Goal: Transaction & Acquisition: Purchase product/service

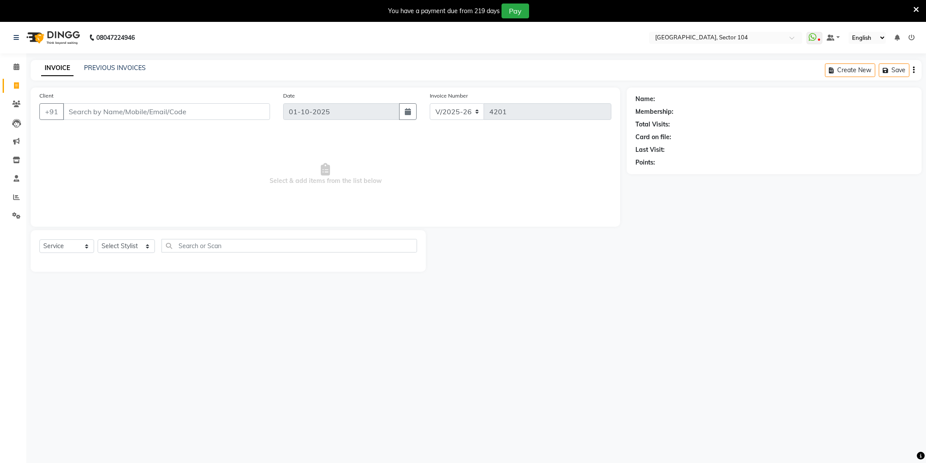
select select "4009"
select select "service"
click at [120, 245] on select "Select Stylist [PERSON_NAME] [PERSON_NAME] [PERSON_NAME] [PERSON_NAME] [PERSON_…" at bounding box center [126, 246] width 57 height 14
select select "58995"
click at [98, 240] on select "Select Stylist [PERSON_NAME] [PERSON_NAME] [PERSON_NAME] [PERSON_NAME] [PERSON_…" at bounding box center [126, 246] width 57 height 14
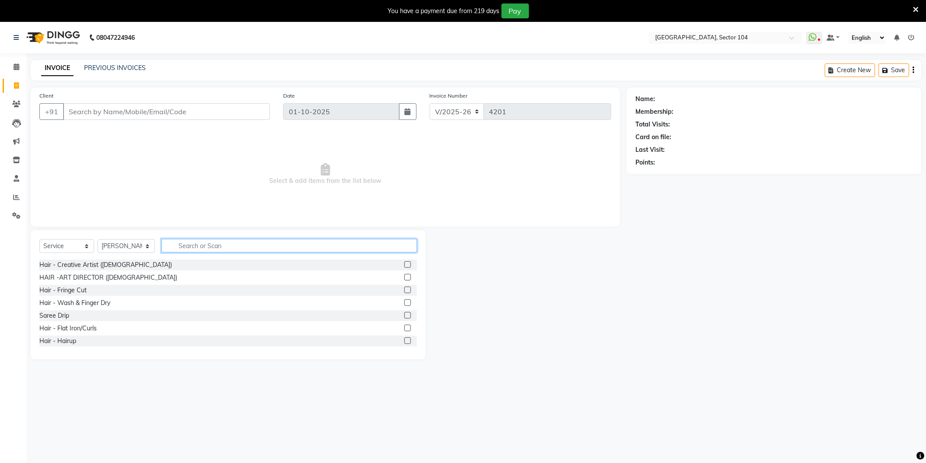
click at [210, 247] on input "text" at bounding box center [288, 246] width 255 height 14
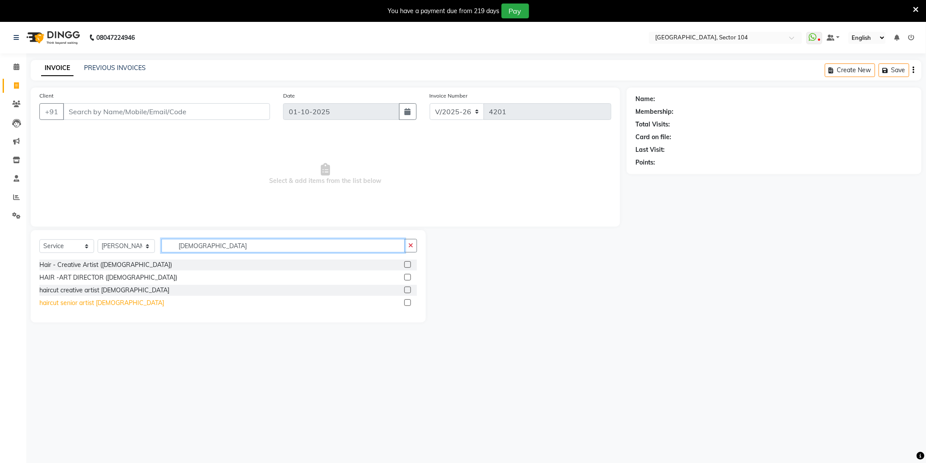
type input "[DEMOGRAPHIC_DATA]"
click at [95, 307] on div "haircut senior artist [DEMOGRAPHIC_DATA]" at bounding box center [101, 302] width 125 height 9
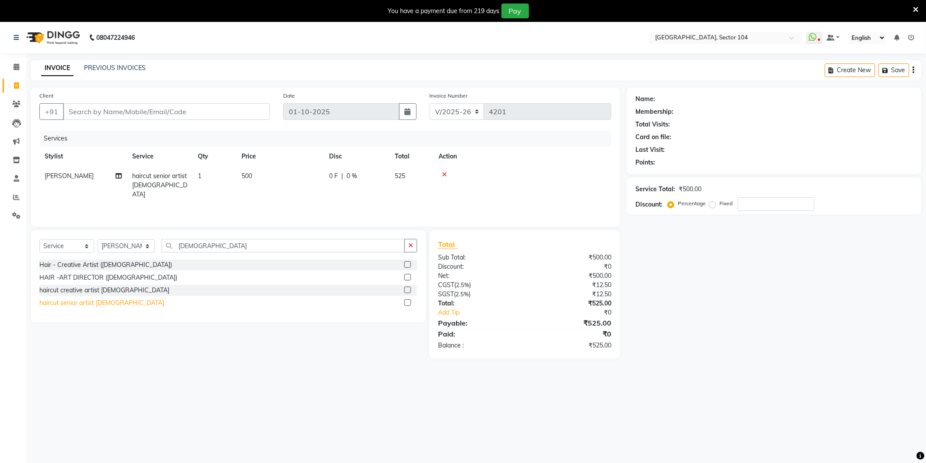
click at [97, 304] on div "haircut senior artist [DEMOGRAPHIC_DATA]" at bounding box center [101, 302] width 125 height 9
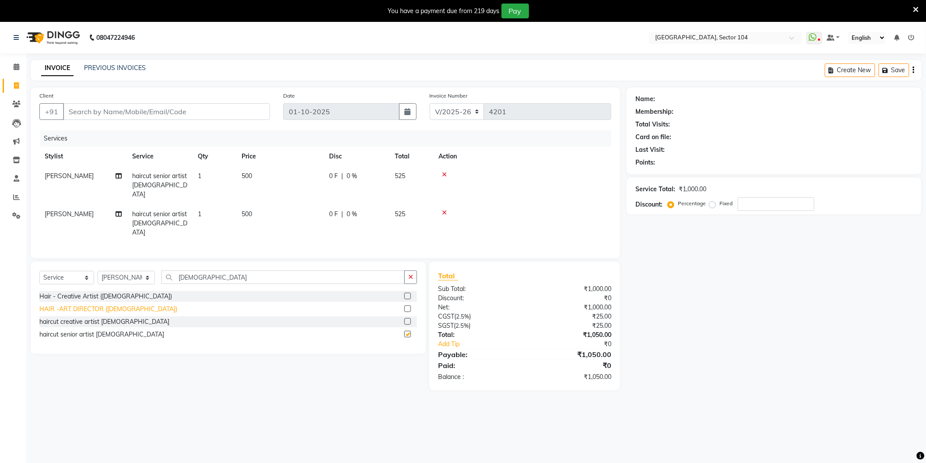
checkbox input "false"
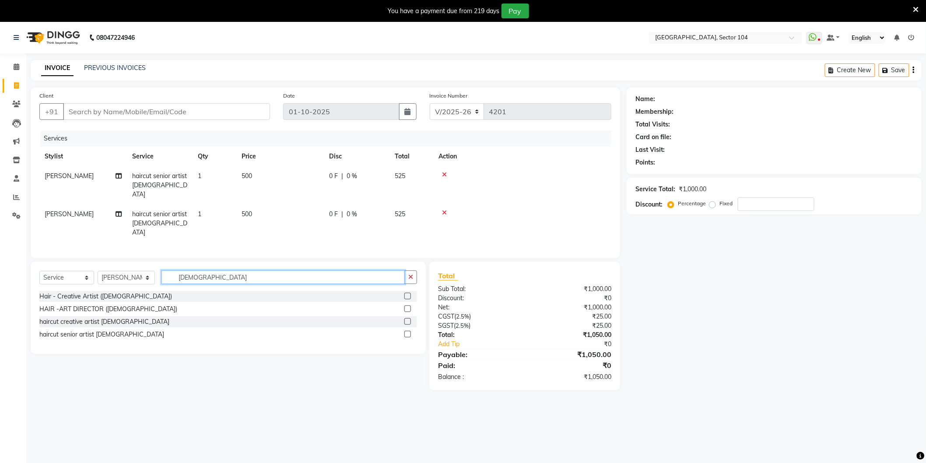
click at [201, 270] on input "[DEMOGRAPHIC_DATA]" at bounding box center [282, 277] width 243 height 14
type input "Beard"
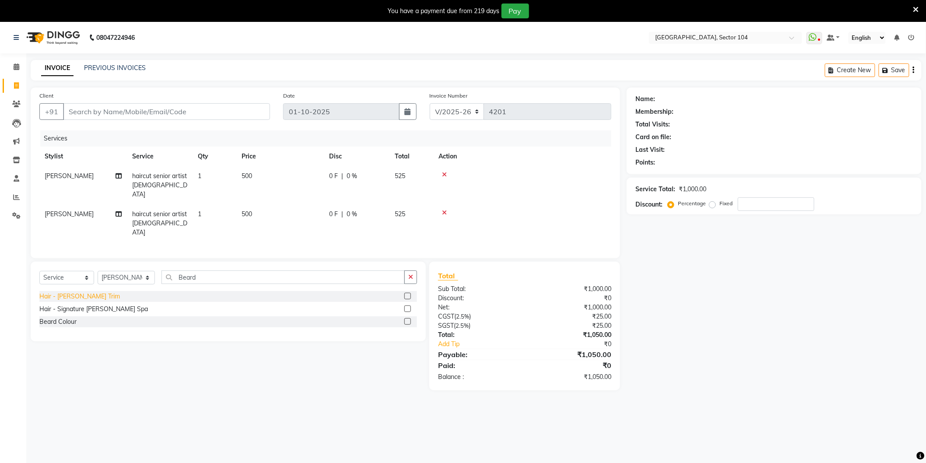
click at [82, 292] on div "Hair - [PERSON_NAME] Trim" at bounding box center [79, 296] width 80 height 9
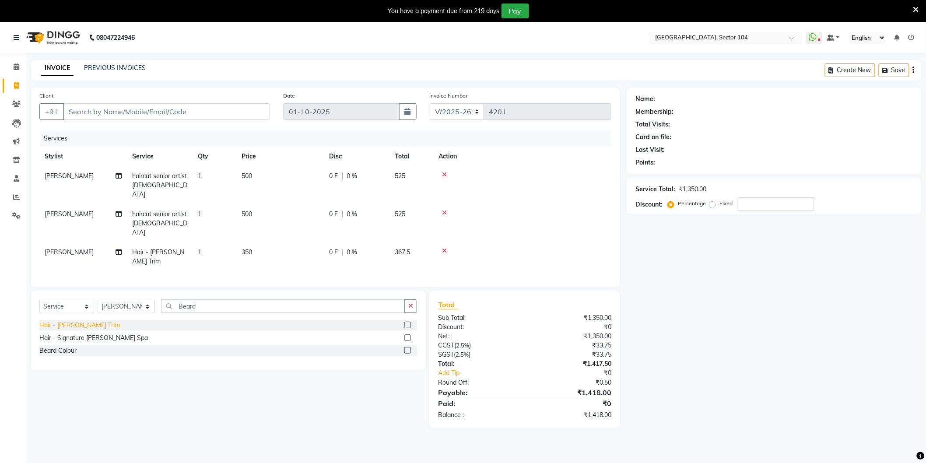
click at [79, 321] on div "Hair - [PERSON_NAME] Trim" at bounding box center [79, 325] width 80 height 9
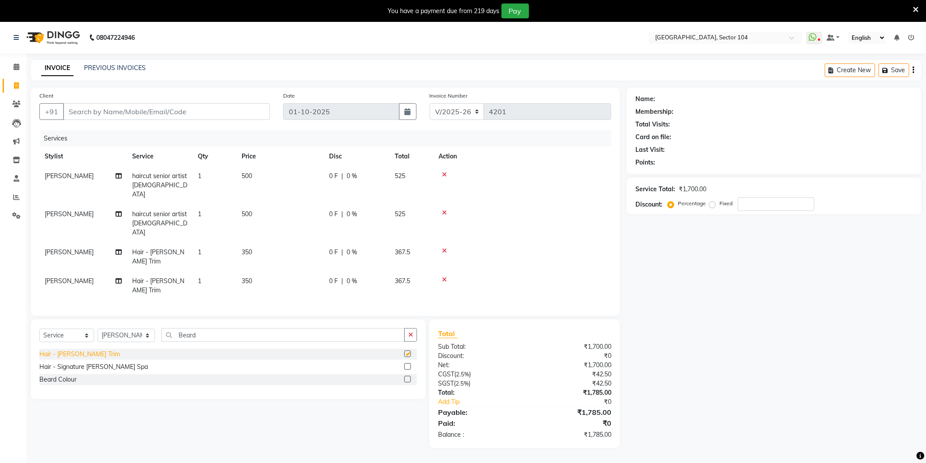
checkbox input "false"
click at [233, 328] on input "Beard" at bounding box center [282, 335] width 243 height 14
click at [234, 328] on input "Beard" at bounding box center [282, 335] width 243 height 14
click at [129, 329] on select "Select Stylist [PERSON_NAME] [PERSON_NAME] [PERSON_NAME] [PERSON_NAME] [PERSON_…" at bounding box center [126, 336] width 57 height 14
select select "20898"
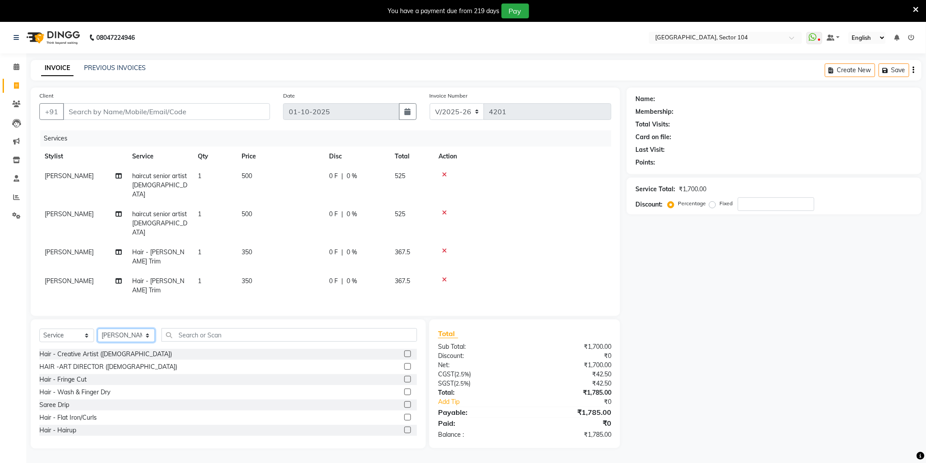
click at [98, 329] on select "Select Stylist [PERSON_NAME] [PERSON_NAME] [PERSON_NAME] [PERSON_NAME] [PERSON_…" at bounding box center [126, 336] width 57 height 14
click at [202, 328] on input "text" at bounding box center [288, 335] width 255 height 14
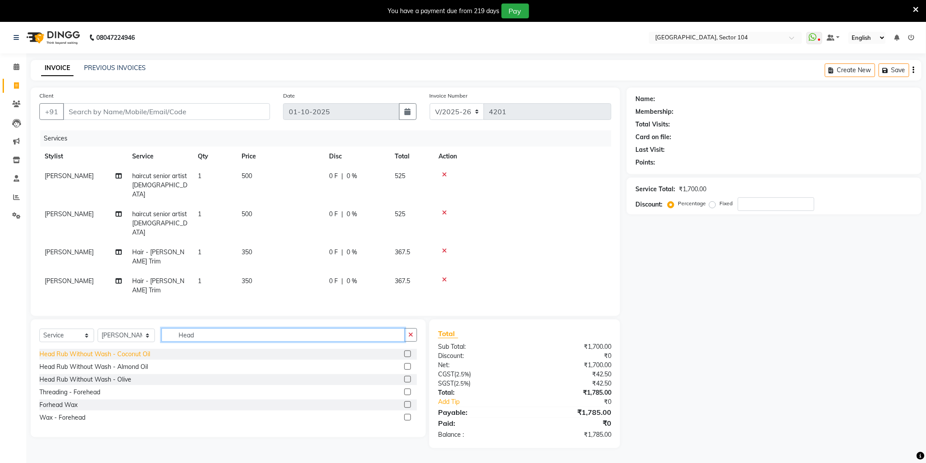
type input "Head"
click at [142, 350] on div "Head Rub Without Wash - Coconut Oil" at bounding box center [94, 354] width 111 height 9
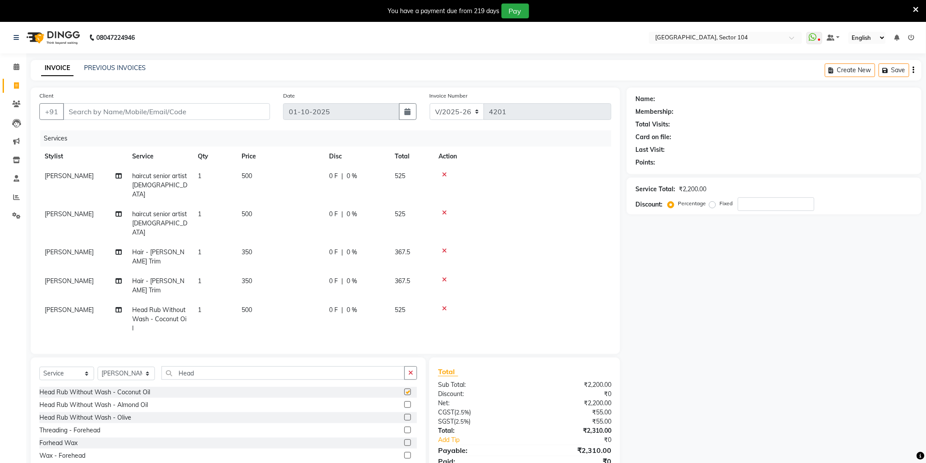
checkbox input "false"
click at [247, 116] on input "Client" at bounding box center [166, 111] width 207 height 17
click at [135, 367] on select "Select Stylist [PERSON_NAME] [PERSON_NAME] [PERSON_NAME] [PERSON_NAME] [PERSON_…" at bounding box center [126, 374] width 57 height 14
select select "58995"
click at [98, 367] on select "Select Stylist [PERSON_NAME] [PERSON_NAME] [PERSON_NAME] [PERSON_NAME] [PERSON_…" at bounding box center [126, 374] width 57 height 14
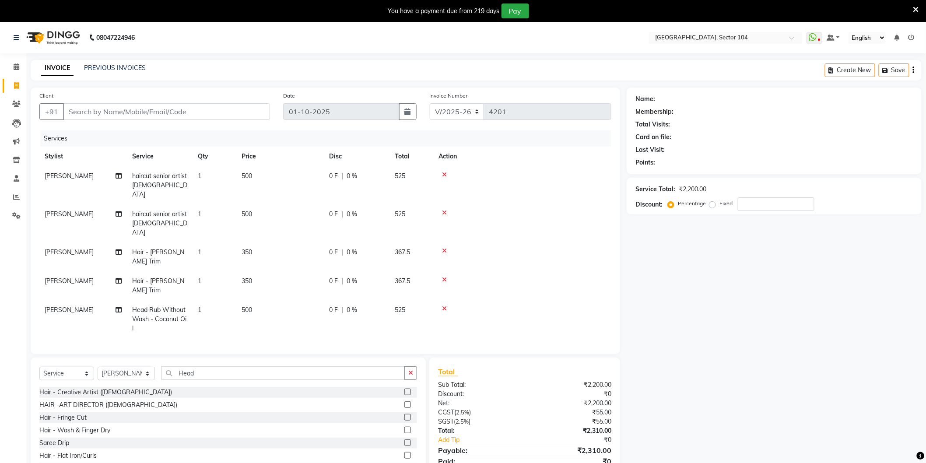
click at [218, 366] on div "Select Service Product Membership Package Voucher Prepaid Gift Card Select Styl…" at bounding box center [228, 376] width 378 height 21
click at [224, 366] on input "Head" at bounding box center [282, 373] width 243 height 14
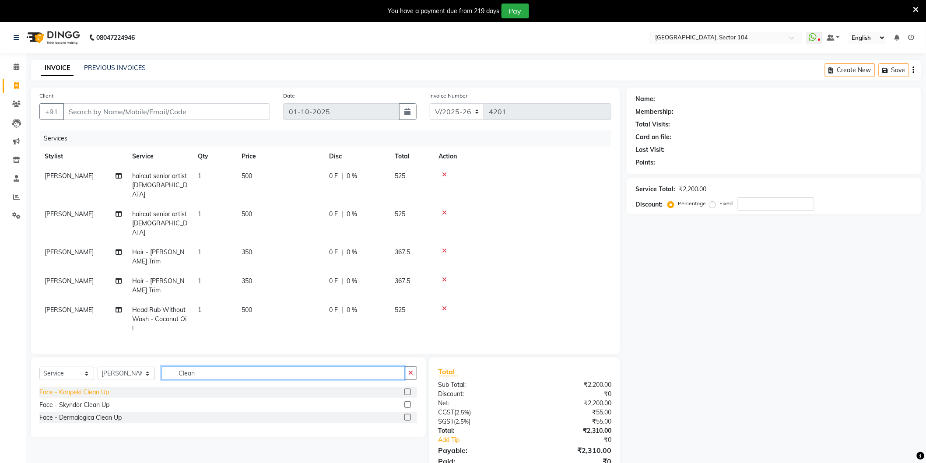
type input "Clean"
click at [87, 388] on div "Face - Kanpeki Clean Up" at bounding box center [74, 392] width 70 height 9
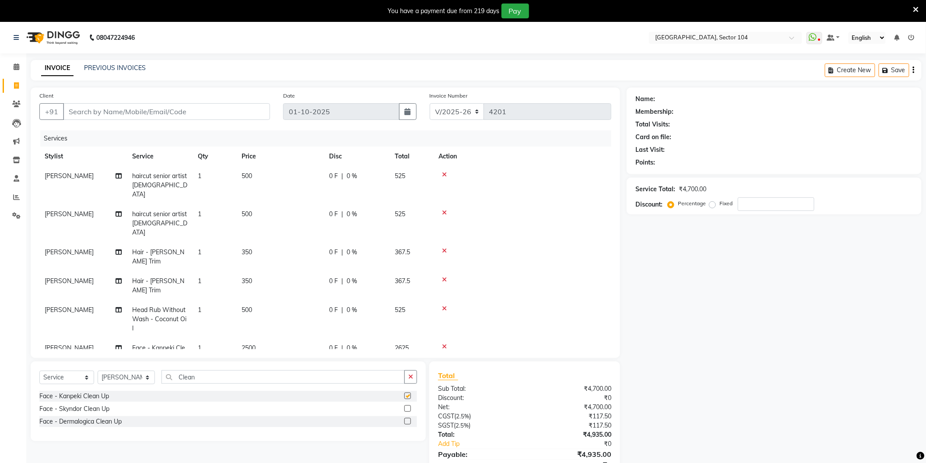
checkbox input "false"
click at [204, 115] on input "Client" at bounding box center [166, 111] width 207 height 17
type input "9"
type input "0"
click at [133, 127] on ngb-highlight "931108 1939" at bounding box center [116, 131] width 45 height 9
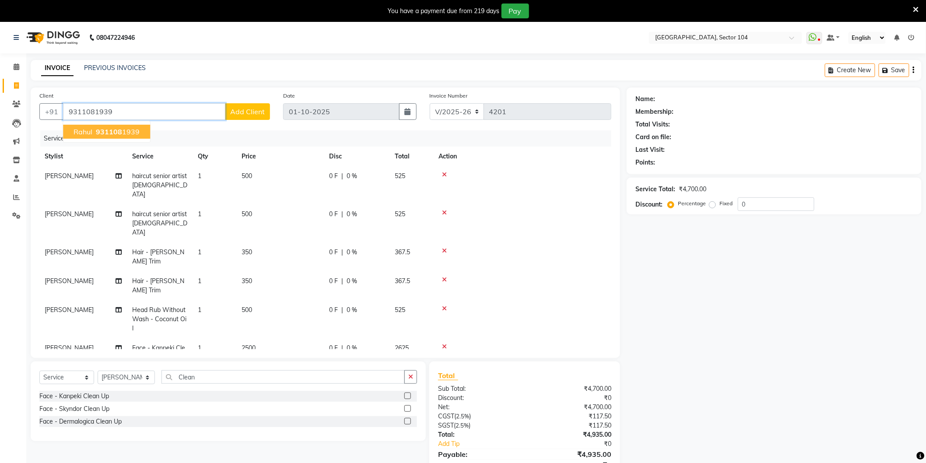
type input "9311081939"
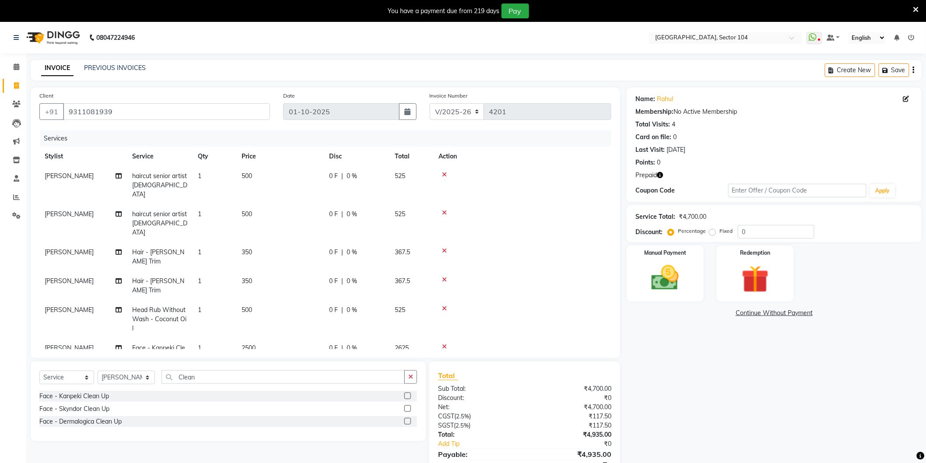
scroll to position [35, 0]
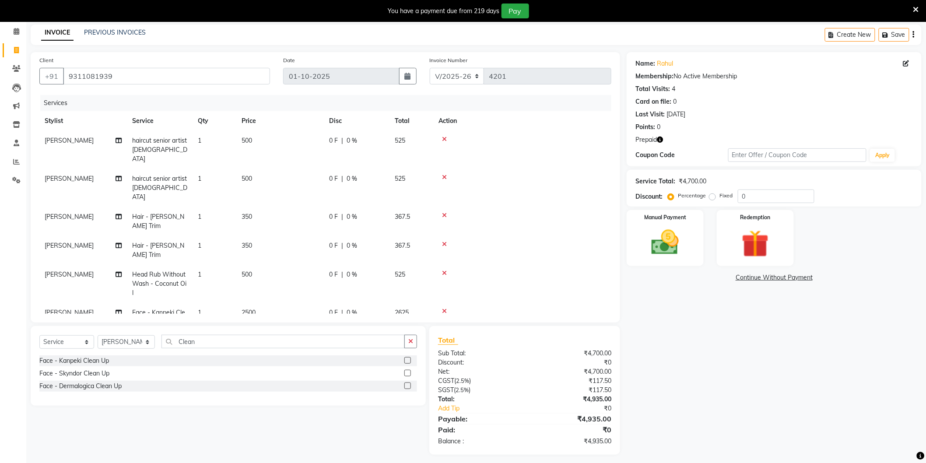
click at [662, 137] on icon "button" at bounding box center [660, 139] width 6 height 6
click at [758, 238] on img at bounding box center [755, 243] width 46 height 35
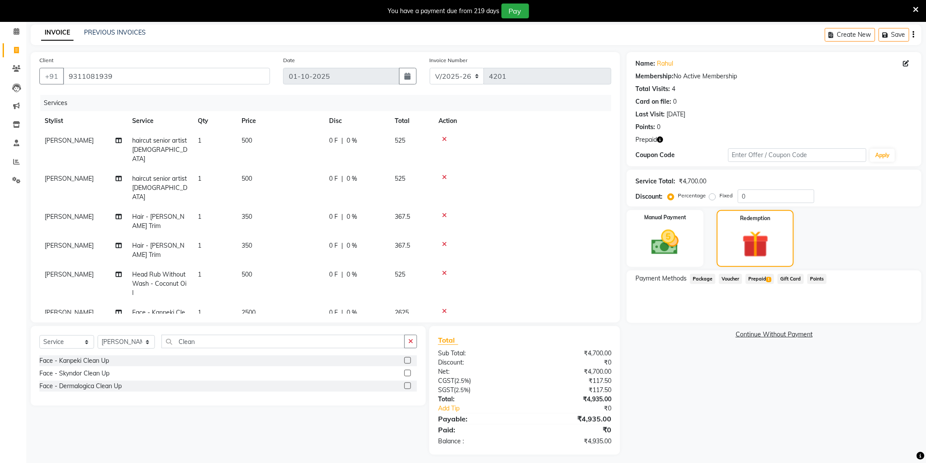
click at [762, 276] on span "Prepaid 1" at bounding box center [759, 279] width 28 height 10
click at [889, 312] on button "Add" at bounding box center [892, 314] width 32 height 15
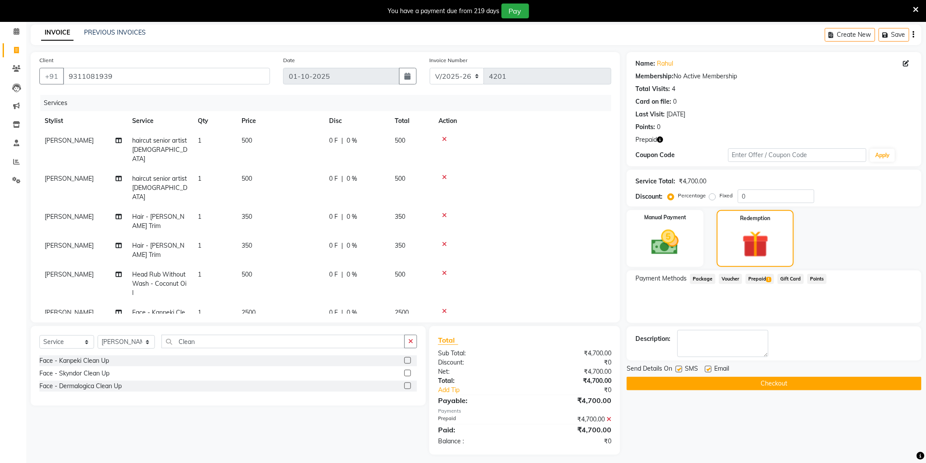
click at [771, 379] on button "Checkout" at bounding box center [773, 384] width 295 height 14
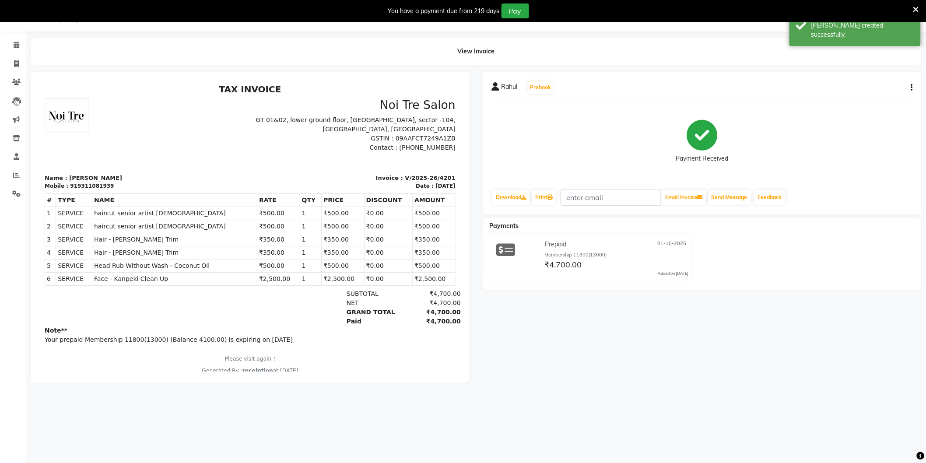
click at [92, 180] on p "Name : [PERSON_NAME]" at bounding box center [144, 177] width 200 height 9
click at [93, 184] on div "919311081939" at bounding box center [92, 186] width 44 height 8
copy div "919311081939"
click at [16, 56] on li "Invoice" at bounding box center [13, 64] width 26 height 19
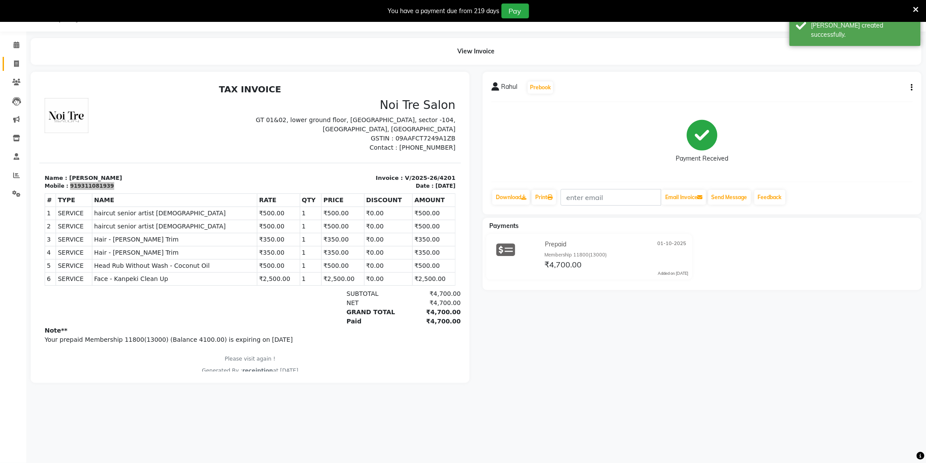
click at [16, 58] on link "Invoice" at bounding box center [13, 64] width 21 height 14
select select "service"
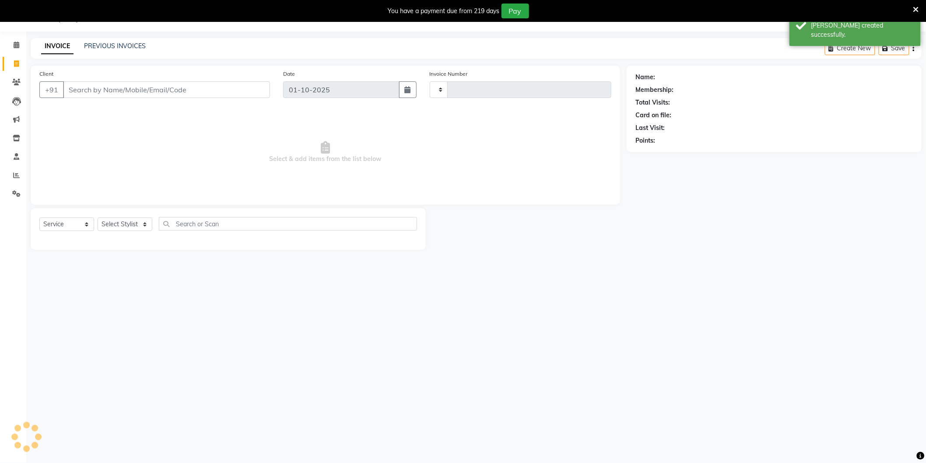
type input "4202"
select select "4009"
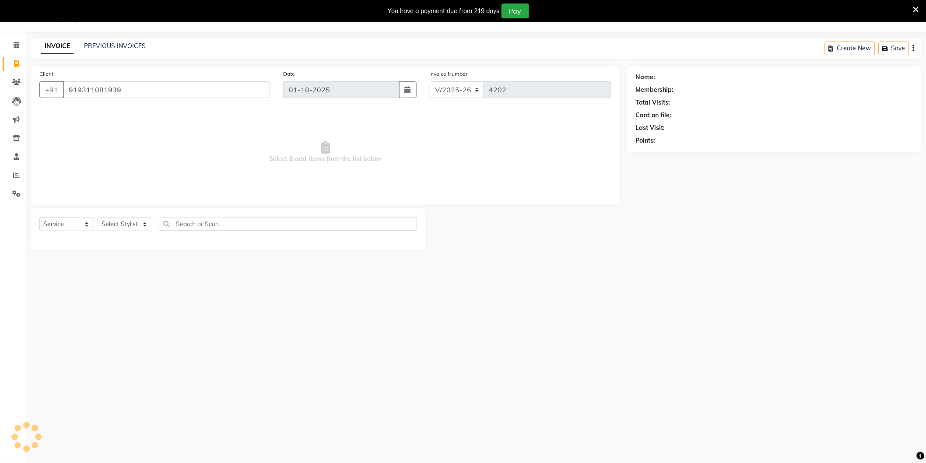
type input "919311081939"
click at [119, 224] on select "Select Stylist" at bounding box center [125, 224] width 55 height 14
select select "58995"
click at [98, 218] on select "Select Stylist [PERSON_NAME] [PERSON_NAME] [PERSON_NAME] [PERSON_NAME] [PERSON_…" at bounding box center [126, 224] width 57 height 14
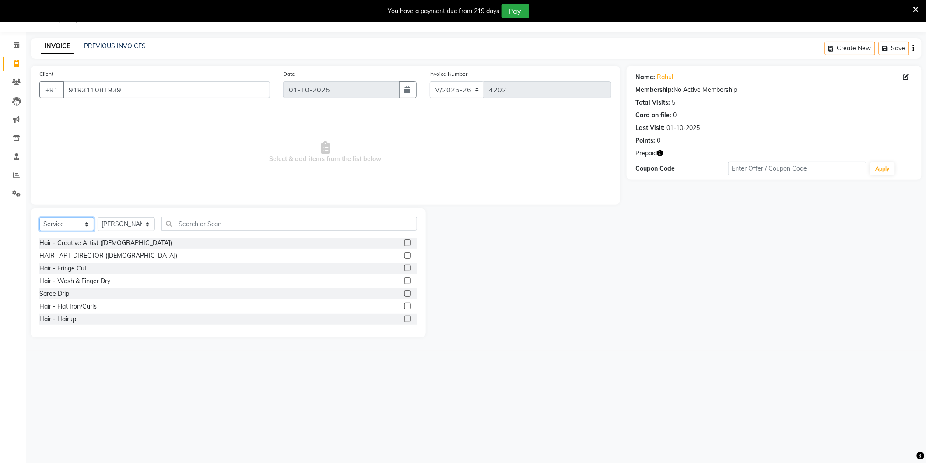
click at [75, 224] on select "Select Service Product Membership Package Voucher Prepaid Gift Card" at bounding box center [66, 224] width 55 height 14
select select "product"
click at [39, 218] on select "Select Service Product Membership Package Voucher Prepaid Gift Card" at bounding box center [66, 224] width 55 height 14
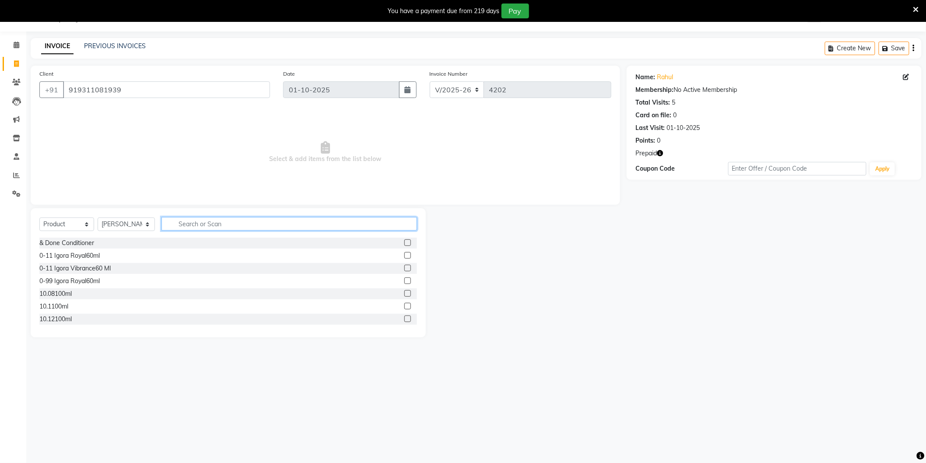
click at [206, 223] on input "text" at bounding box center [288, 224] width 255 height 14
type input "Web"
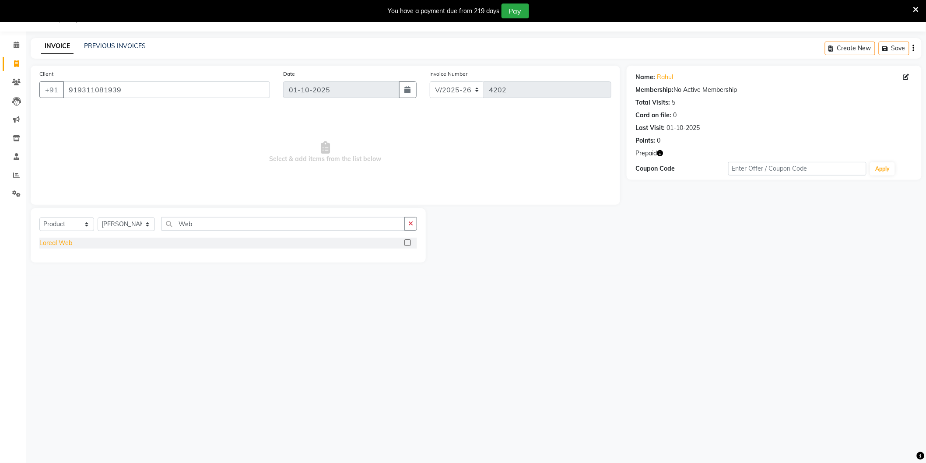
click at [64, 242] on div "Loreal Web" at bounding box center [55, 242] width 33 height 9
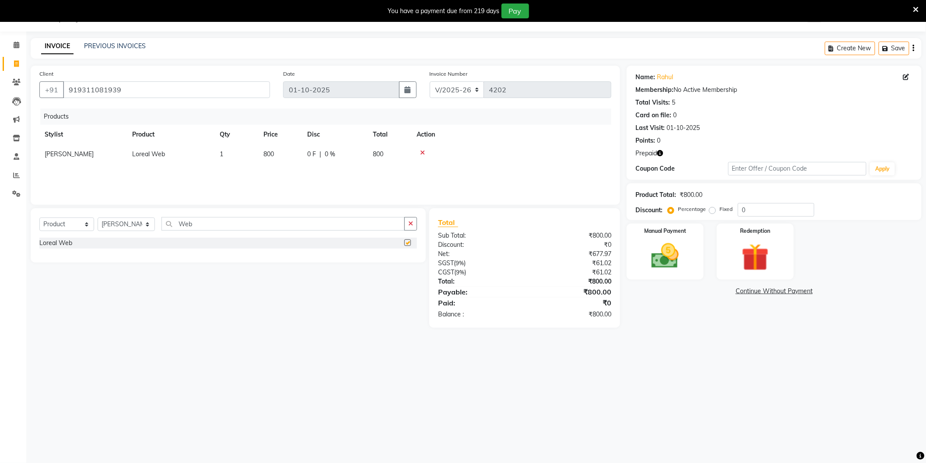
checkbox input "false"
click at [288, 155] on td "800" at bounding box center [280, 154] width 44 height 20
select select "58995"
click at [288, 155] on input "800" at bounding box center [279, 157] width 33 height 14
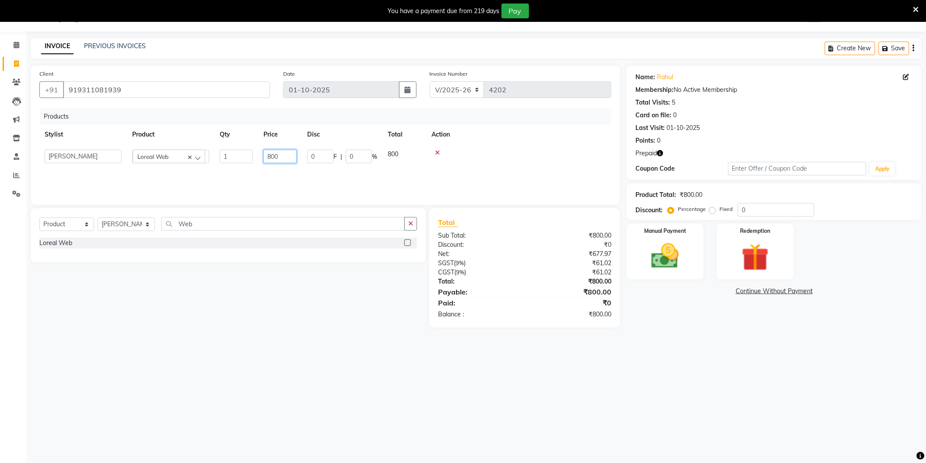
click at [288, 155] on input "800" at bounding box center [279, 157] width 33 height 14
type input "990"
click at [670, 374] on div "08047224946 Select Location × [GEOGRAPHIC_DATA], Sector 104 WhatsApp Status ✕ S…" at bounding box center [463, 231] width 926 height 463
click at [689, 264] on div "Manual Payment" at bounding box center [665, 251] width 80 height 58
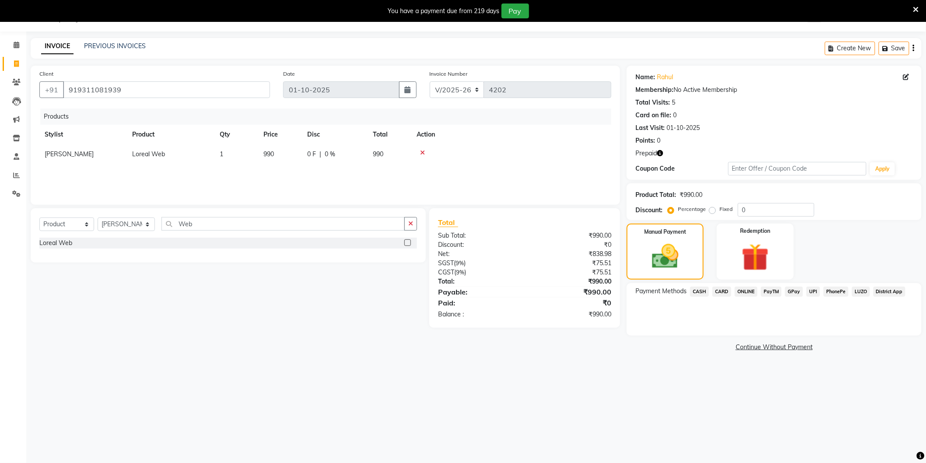
click at [744, 290] on span "ONLINE" at bounding box center [745, 292] width 23 height 10
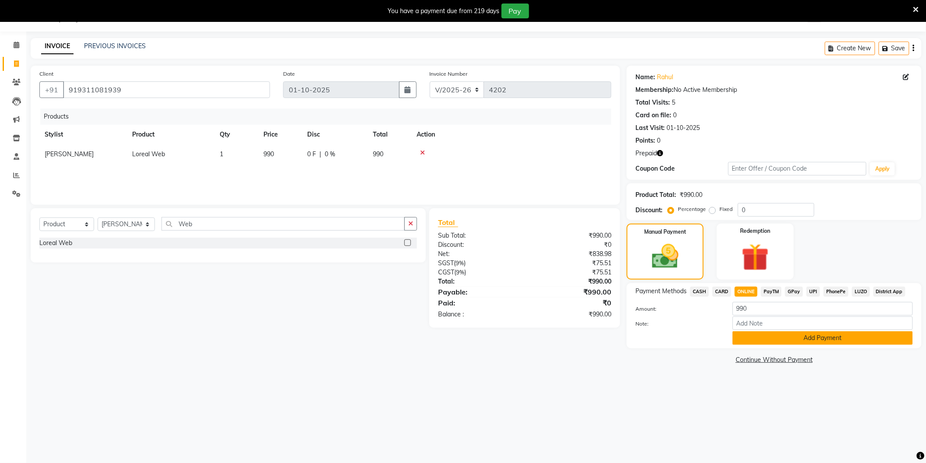
click at [754, 339] on button "Add Payment" at bounding box center [822, 338] width 180 height 14
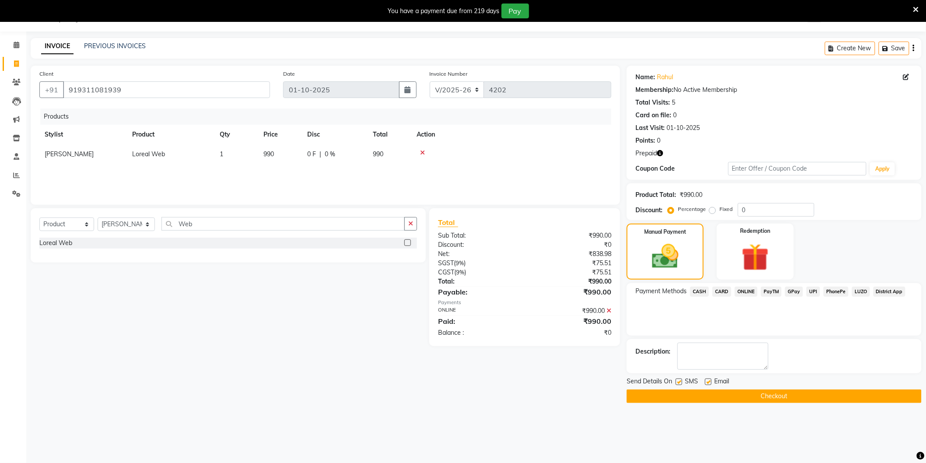
click at [747, 394] on button "Checkout" at bounding box center [773, 396] width 295 height 14
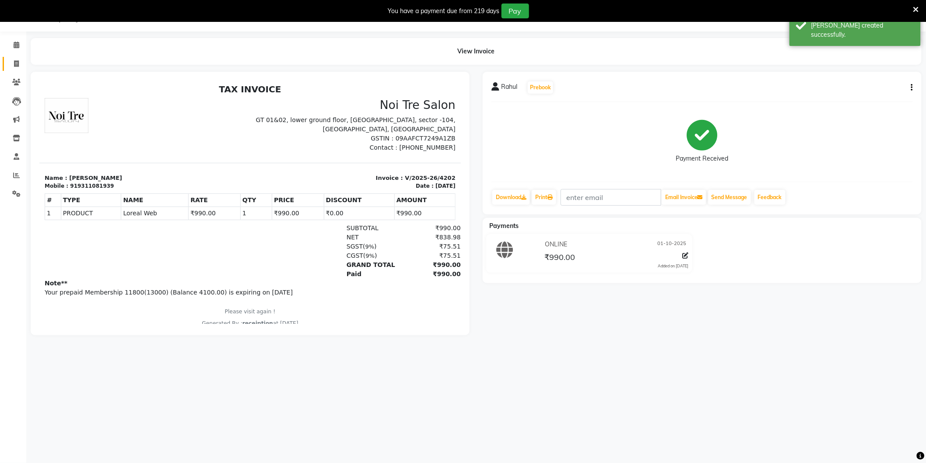
click at [14, 58] on link "Invoice" at bounding box center [13, 64] width 21 height 14
select select "service"
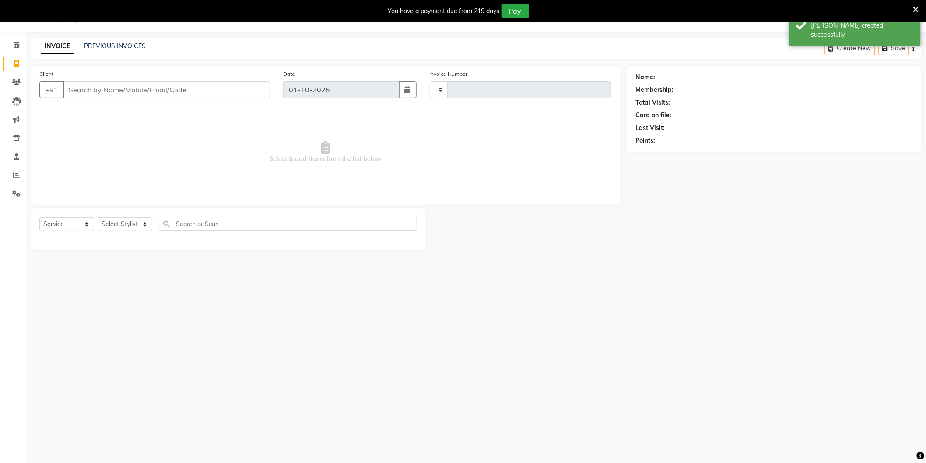
type input "4203"
select select "4009"
click at [93, 47] on link "PREVIOUS INVOICES" at bounding box center [115, 46] width 62 height 8
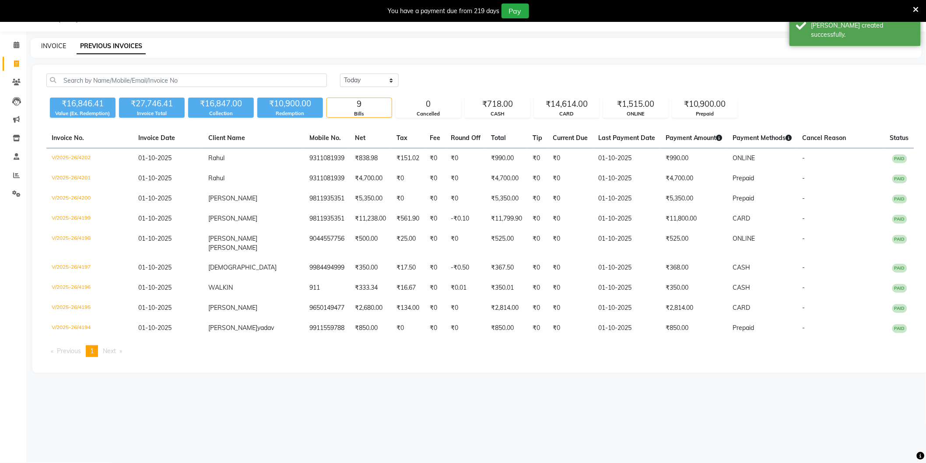
click at [52, 46] on link "INVOICE" at bounding box center [53, 46] width 25 height 8
select select "4009"
select select "service"
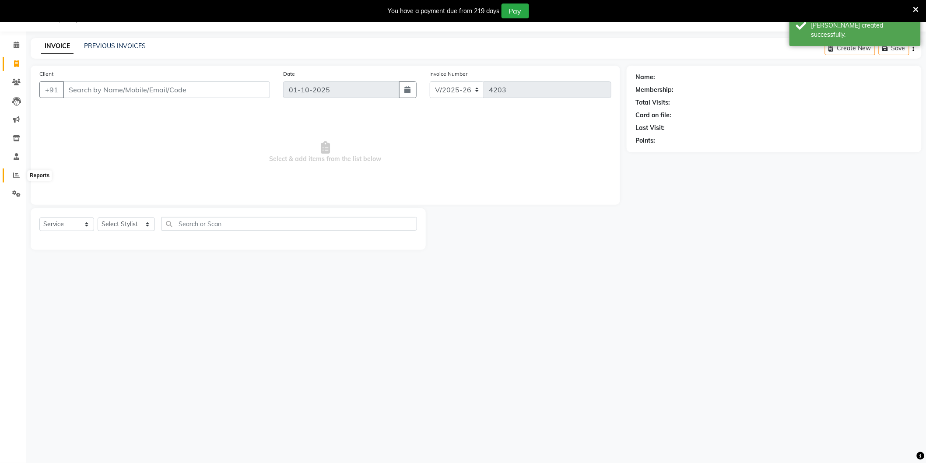
click at [14, 175] on icon at bounding box center [16, 175] width 7 height 7
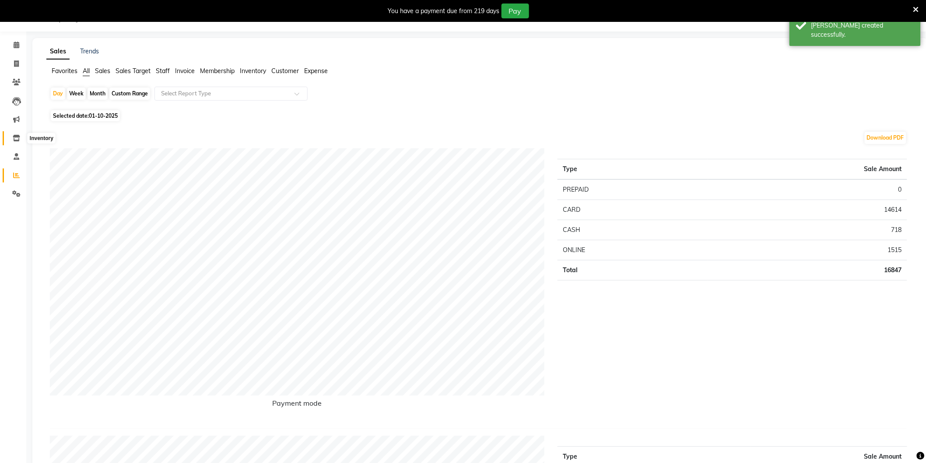
click at [16, 135] on icon at bounding box center [16, 138] width 7 height 7
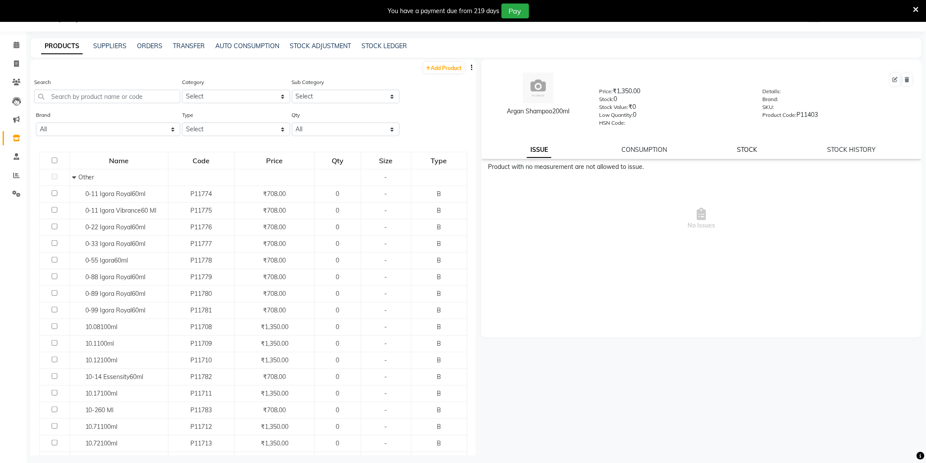
click at [757, 149] on link "STOCK" at bounding box center [747, 150] width 20 height 8
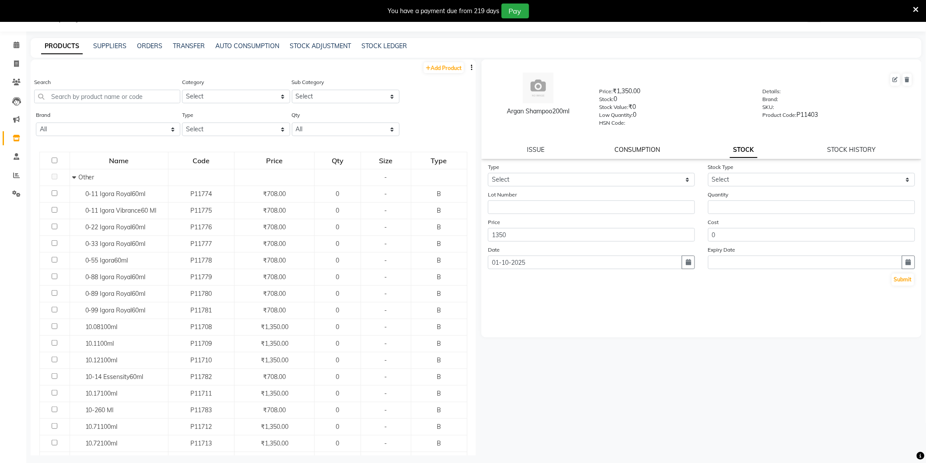
click at [637, 150] on link "CONSUMPTION" at bounding box center [636, 150] width 45 height 8
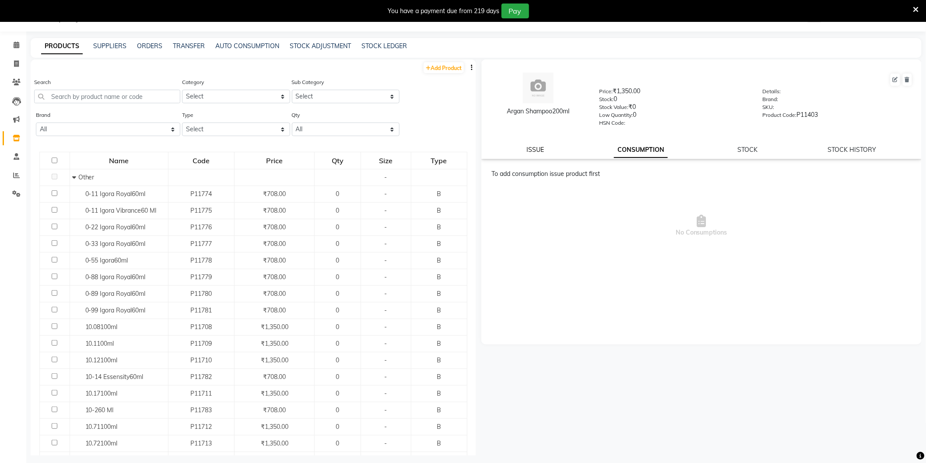
click at [543, 153] on link "ISSUE" at bounding box center [535, 150] width 17 height 8
click at [837, 150] on link "STOCK HISTORY" at bounding box center [851, 150] width 49 height 8
select select "all"
click at [122, 47] on link "SUPPLIERS" at bounding box center [109, 46] width 33 height 8
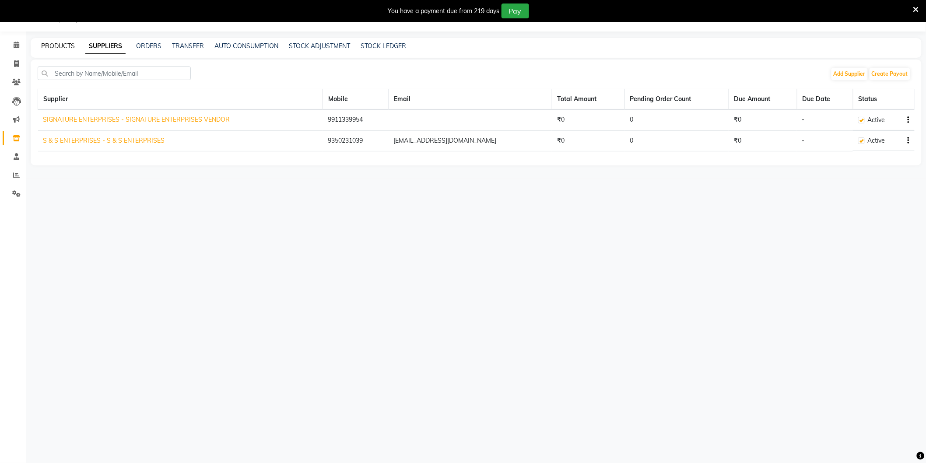
click at [54, 45] on link "PRODUCTS" at bounding box center [58, 46] width 34 height 8
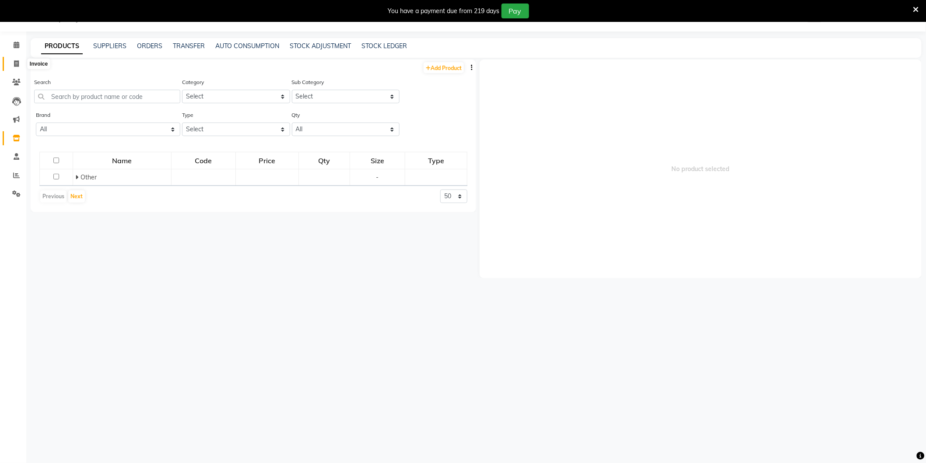
click at [17, 63] on icon at bounding box center [16, 63] width 5 height 7
select select "service"
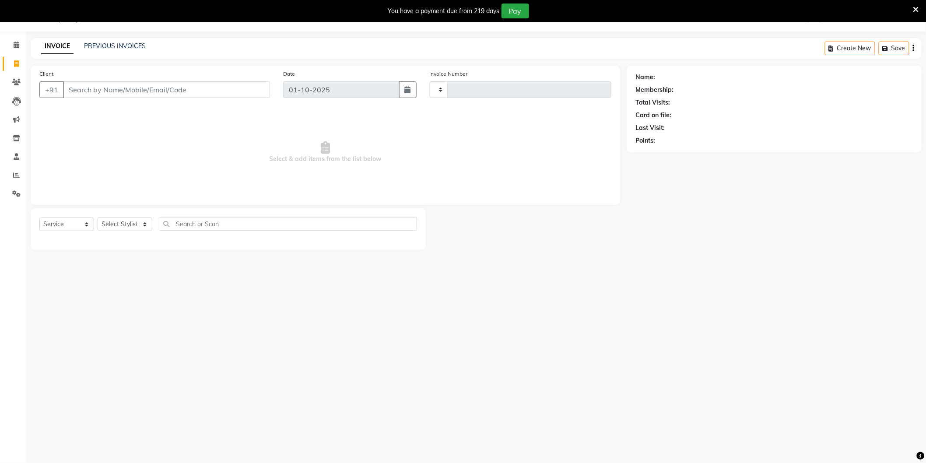
type input "4203"
select select "4009"
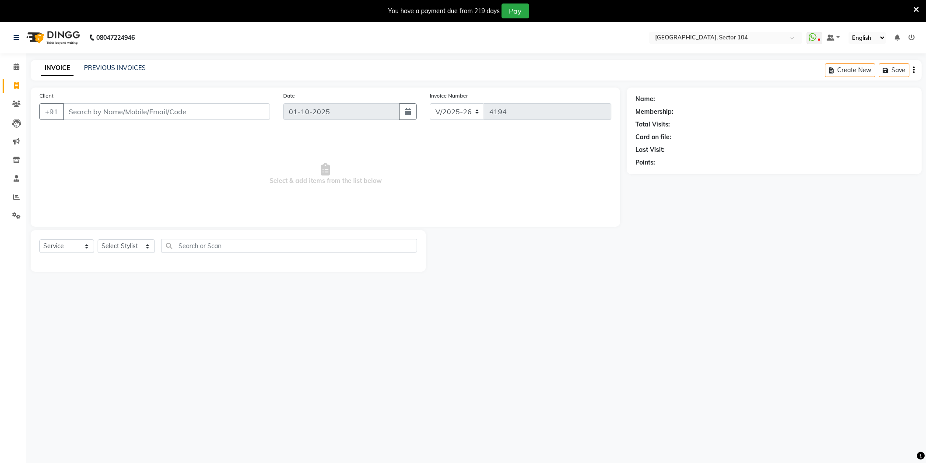
select select "4009"
select select "service"
click at [916, 10] on icon at bounding box center [916, 10] width 6 height 8
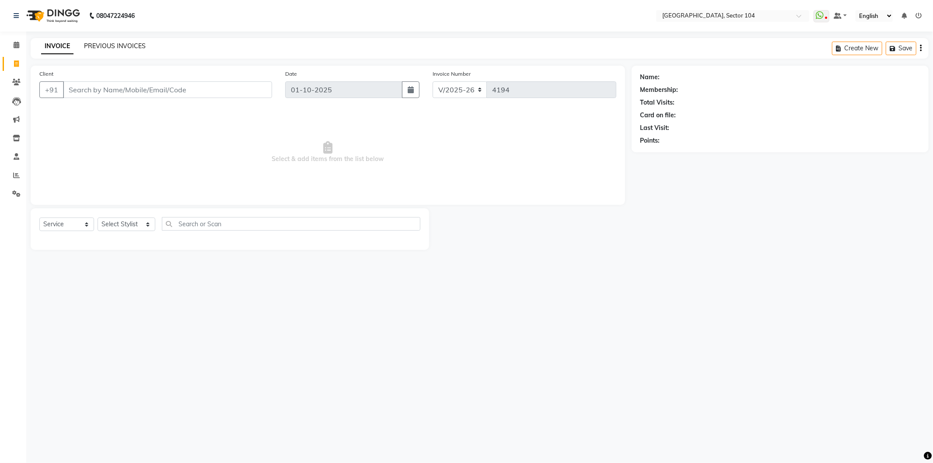
click at [134, 45] on link "PREVIOUS INVOICES" at bounding box center [115, 46] width 62 height 8
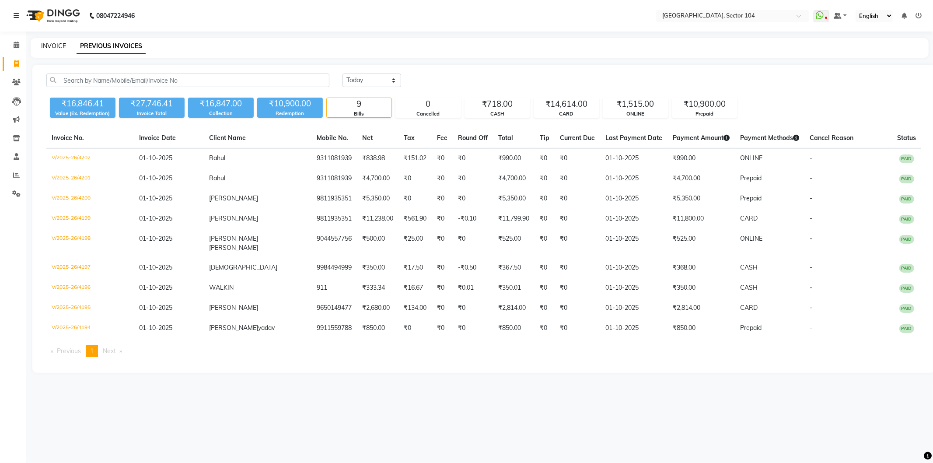
click at [60, 46] on link "INVOICE" at bounding box center [53, 46] width 25 height 8
select select "service"
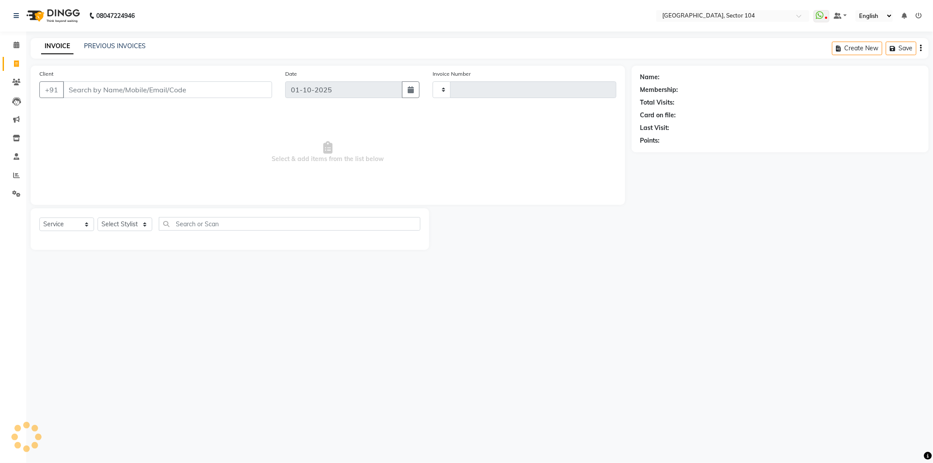
type input "4203"
select select "4009"
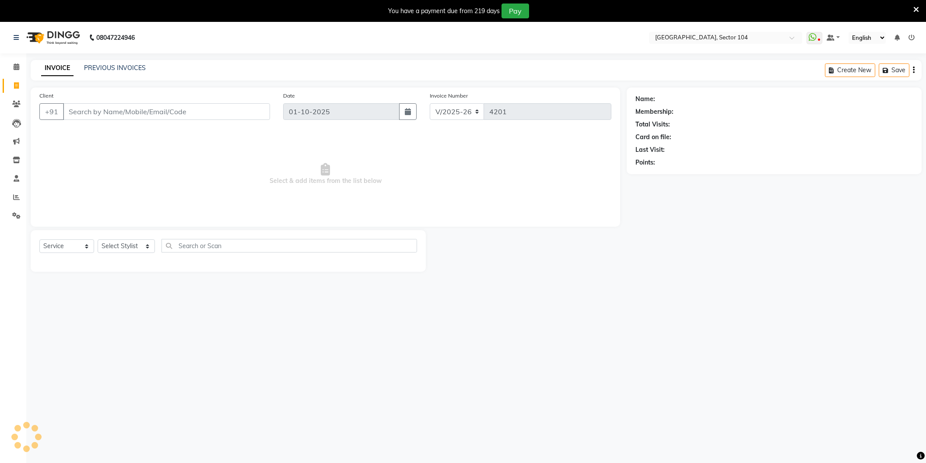
select select "4009"
select select "service"
click at [254, 106] on input "Client" at bounding box center [166, 110] width 207 height 17
type input "9710223736"
click at [254, 106] on span "Add Client" at bounding box center [247, 110] width 35 height 9
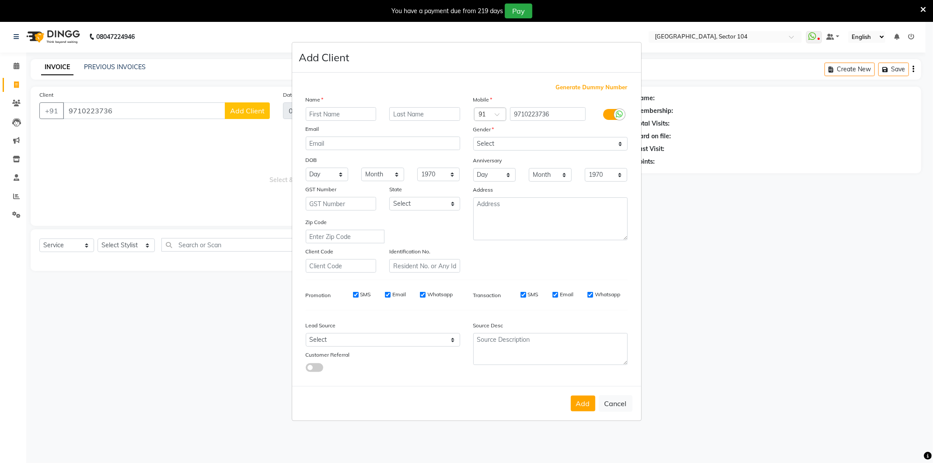
click at [322, 112] on input "text" at bounding box center [341, 114] width 71 height 14
type input "Aarna"
click at [494, 140] on select "Select Male Female Other Prefer Not To Say" at bounding box center [550, 144] width 154 height 14
select select "female"
click at [473, 137] on select "Select Male Female Other Prefer Not To Say" at bounding box center [550, 144] width 154 height 14
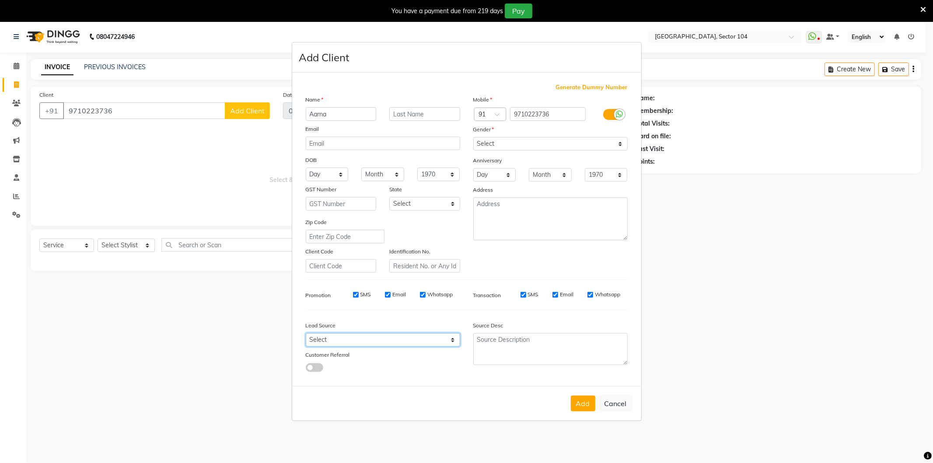
click at [392, 337] on select "Select Walk-in Referral Internet Friend Word of Mouth Advertisement Facebook Ju…" at bounding box center [383, 340] width 154 height 14
select select "28442"
click at [306, 333] on select "Select Walk-in Referral Internet Friend Word of Mouth Advertisement Facebook Ju…" at bounding box center [383, 340] width 154 height 14
click at [582, 395] on div "Add Cancel" at bounding box center [466, 403] width 349 height 35
click at [582, 401] on button "Add" at bounding box center [583, 403] width 24 height 16
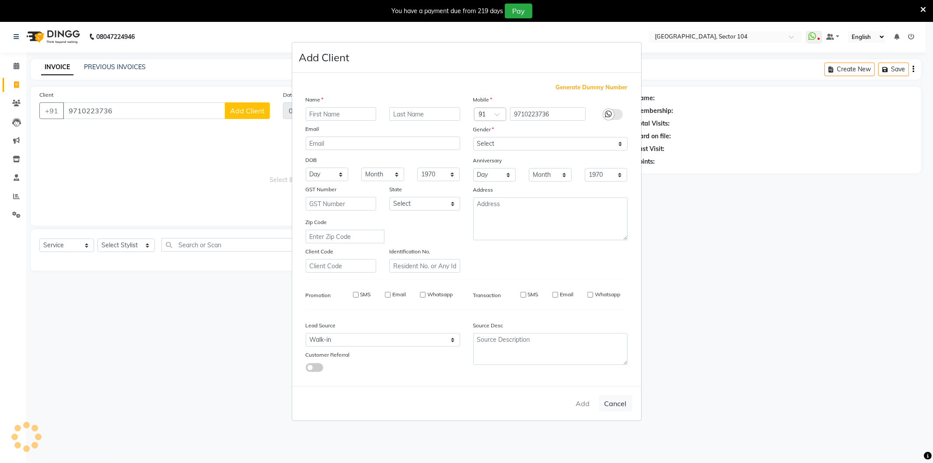
select select
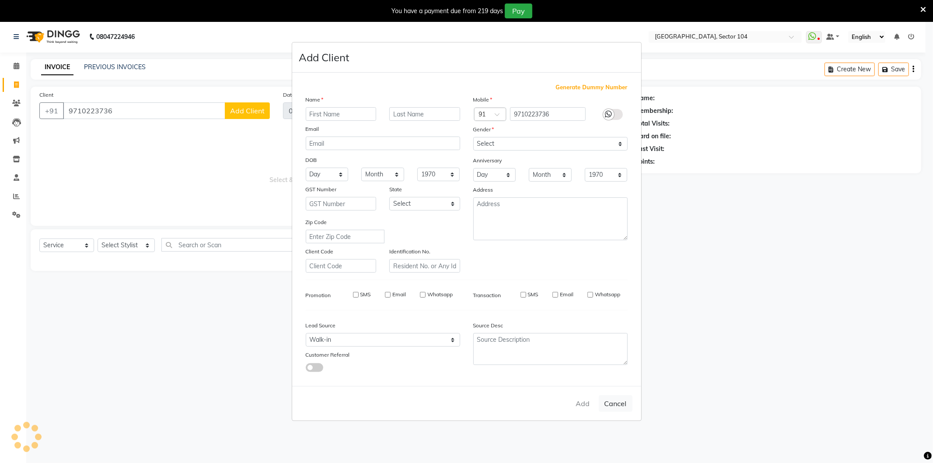
select select
checkbox input "false"
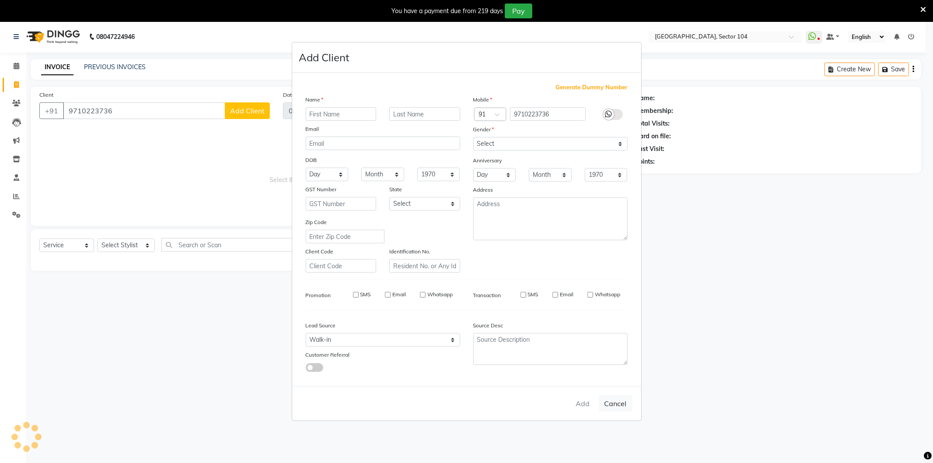
checkbox input "false"
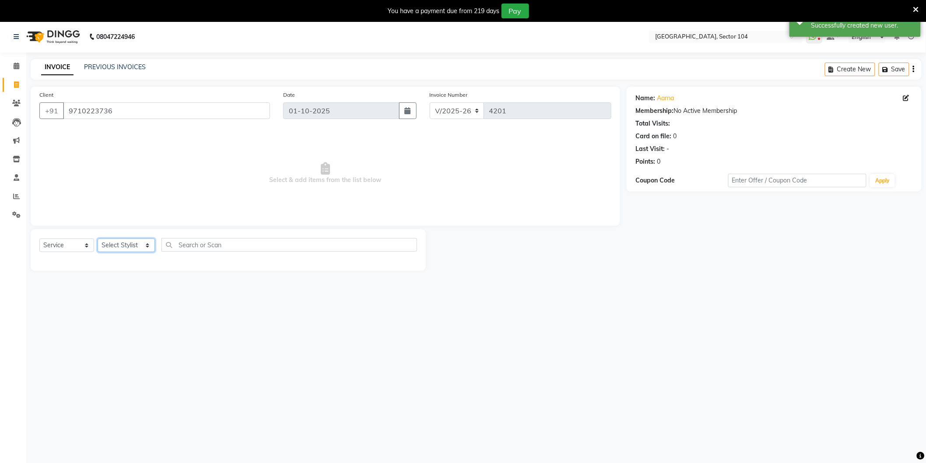
click at [112, 245] on select "Select Stylist [PERSON_NAME] [PERSON_NAME] [PERSON_NAME] [PERSON_NAME] [PERSON_…" at bounding box center [126, 245] width 57 height 14
select select "44687"
click at [98, 239] on select "Select Stylist [PERSON_NAME] [PERSON_NAME] [PERSON_NAME] [PERSON_NAME] [PERSON_…" at bounding box center [126, 245] width 57 height 14
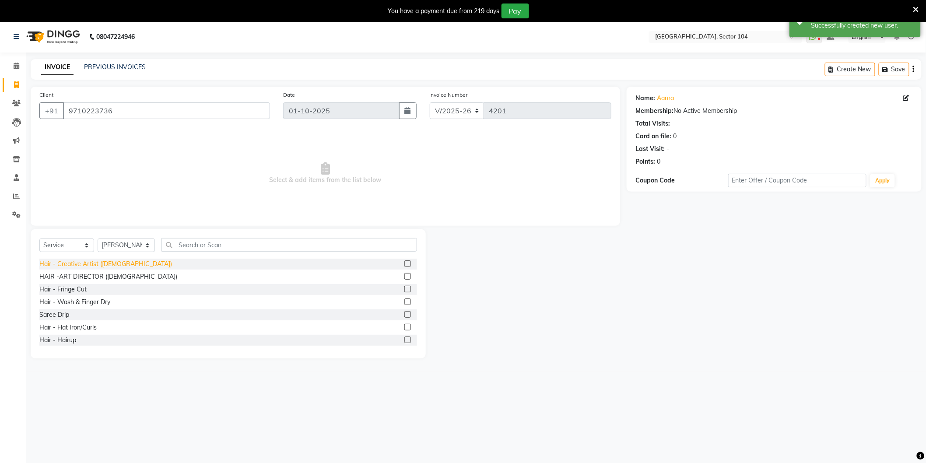
click at [105, 265] on div "Hair - Creative Artist ([DEMOGRAPHIC_DATA])" at bounding box center [105, 263] width 133 height 9
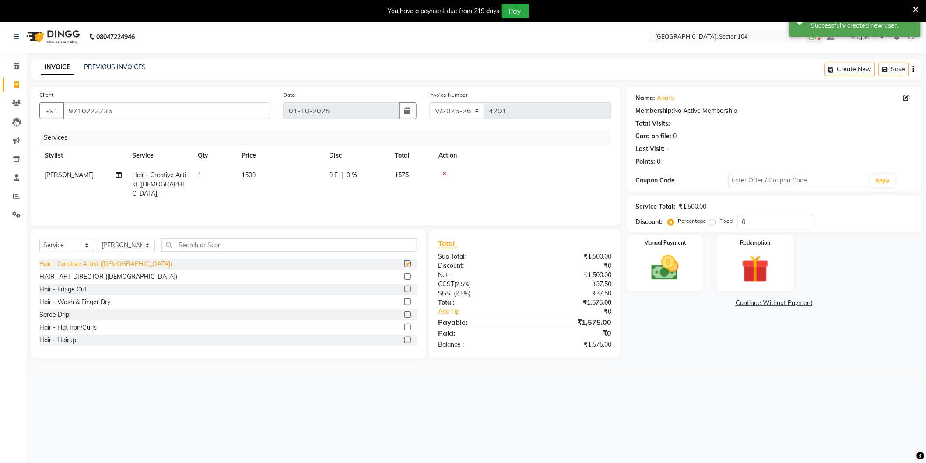
checkbox input "false"
click at [675, 272] on img at bounding box center [665, 268] width 46 height 33
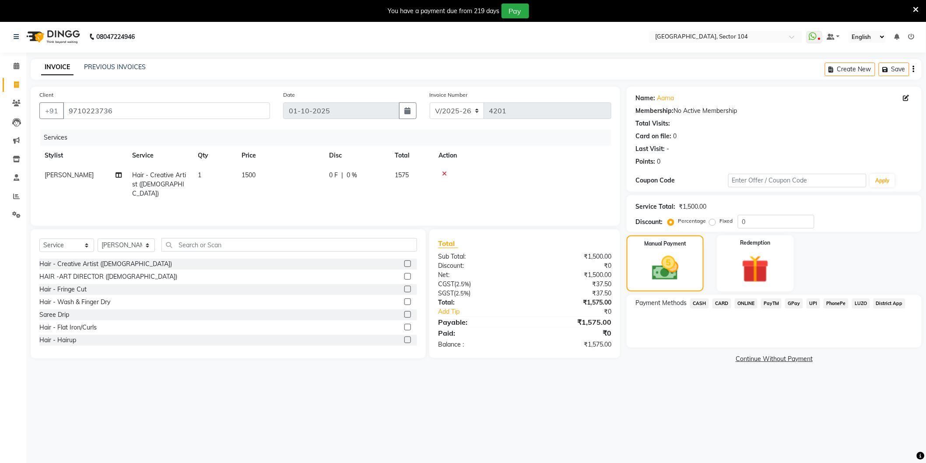
click at [701, 300] on span "CASH" at bounding box center [699, 303] width 19 height 10
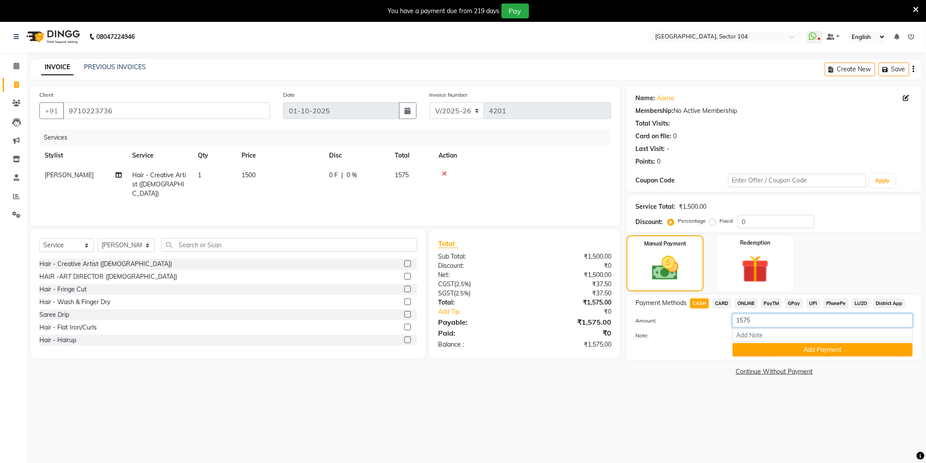
click at [757, 317] on input "1575" at bounding box center [822, 321] width 180 height 14
type input "1500"
click at [764, 352] on button "Add Payment" at bounding box center [822, 350] width 180 height 14
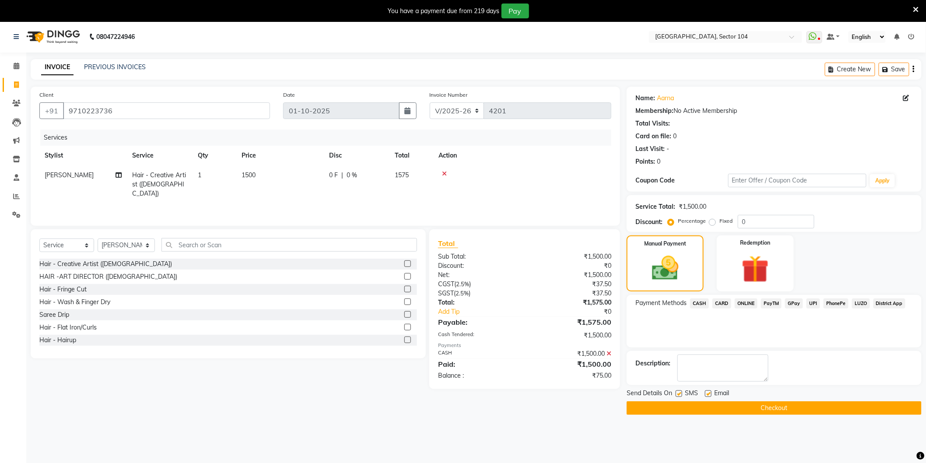
click at [745, 305] on span "ONLINE" at bounding box center [745, 303] width 23 height 10
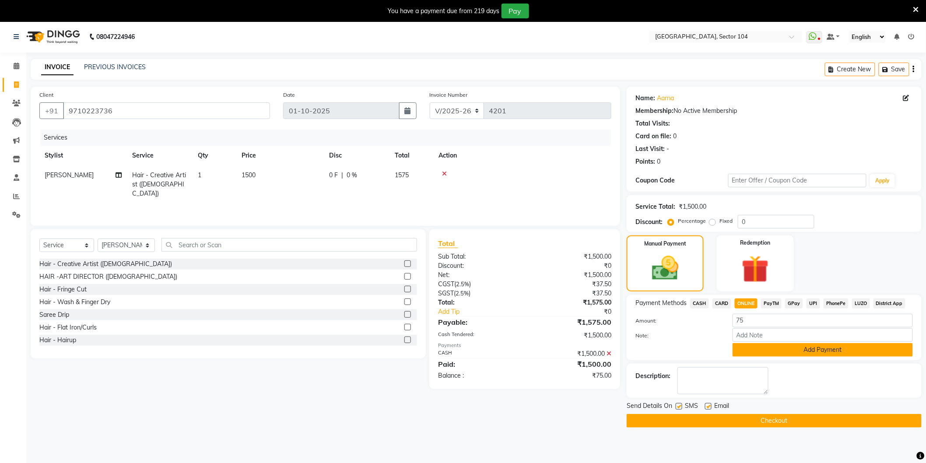
click at [762, 351] on button "Add Payment" at bounding box center [822, 350] width 180 height 14
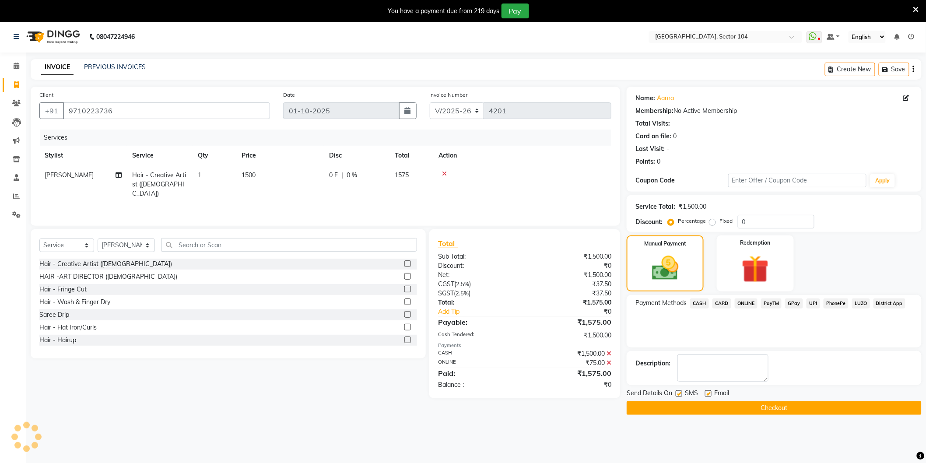
click at [745, 409] on button "Checkout" at bounding box center [773, 408] width 295 height 14
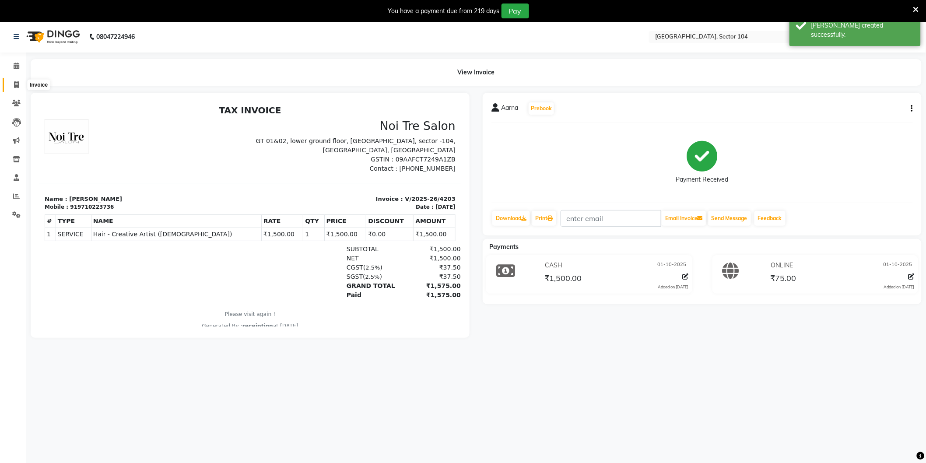
click at [19, 84] on span at bounding box center [16, 85] width 15 height 10
select select "service"
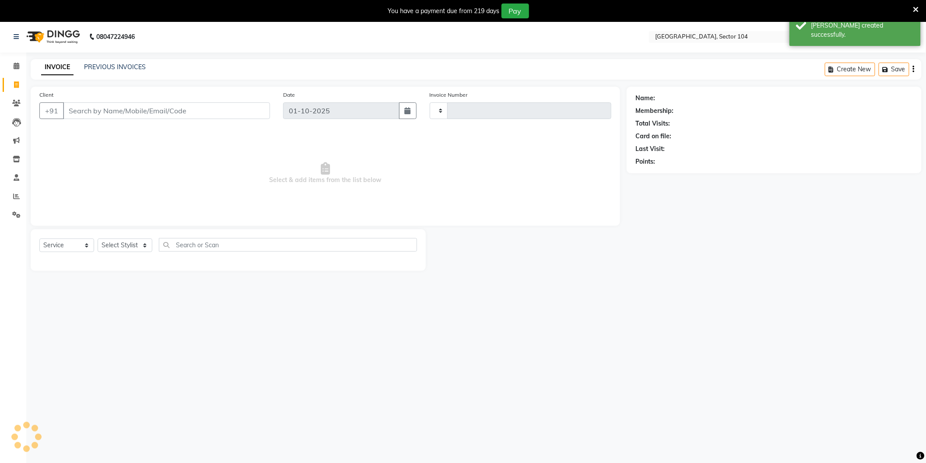
click at [86, 71] on div "PREVIOUS INVOICES" at bounding box center [115, 67] width 62 height 9
click at [90, 69] on link "PREVIOUS INVOICES" at bounding box center [115, 67] width 62 height 8
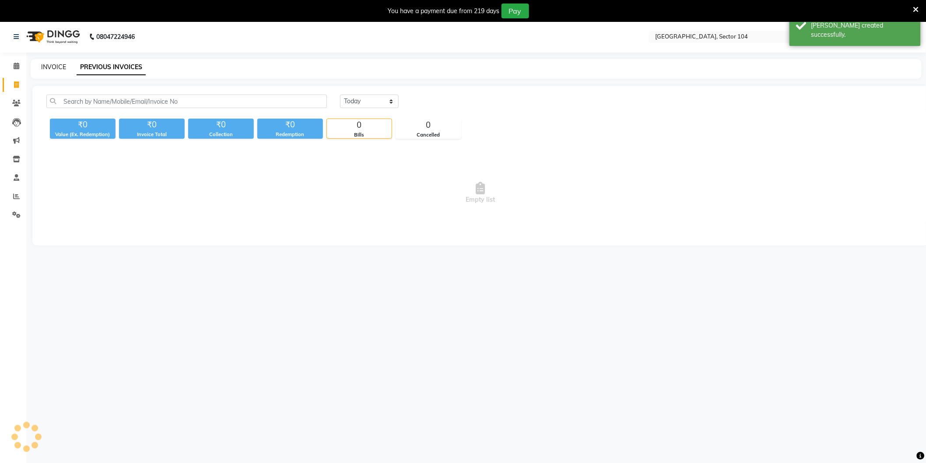
click at [63, 66] on link "INVOICE" at bounding box center [53, 67] width 25 height 8
select select "service"
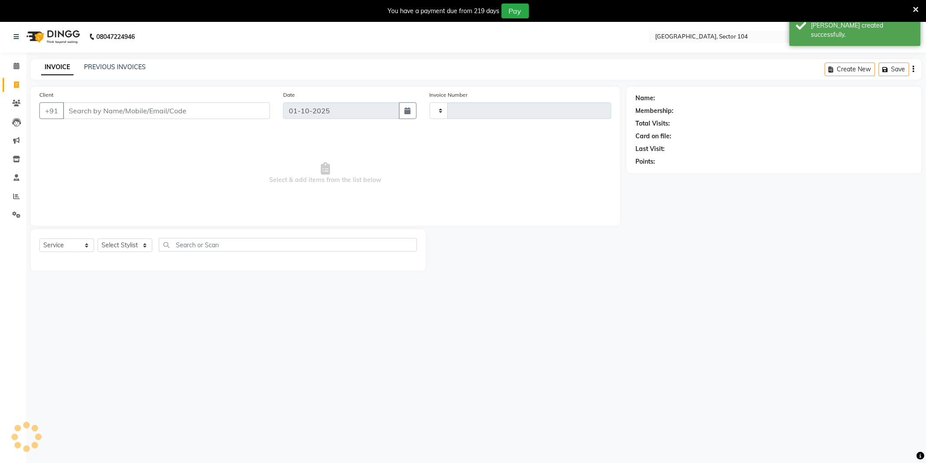
type input "4204"
select select "4009"
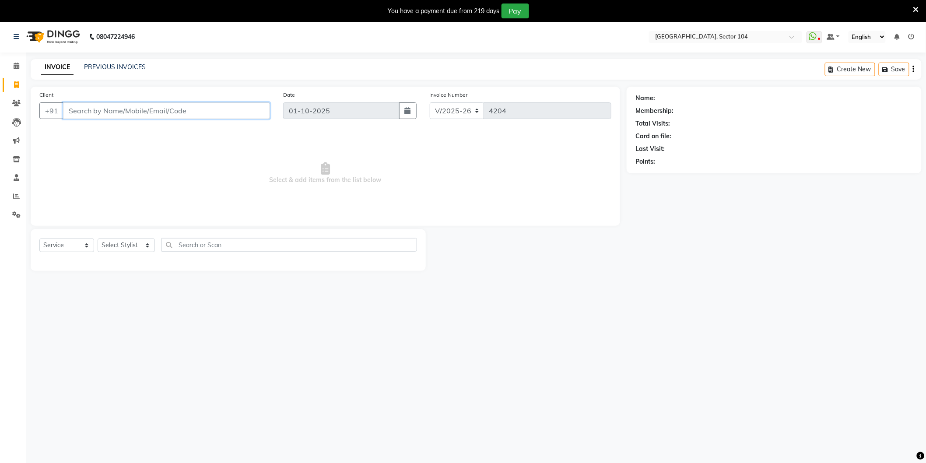
click at [226, 114] on input "Client" at bounding box center [166, 110] width 207 height 17
click at [119, 250] on select "Select Stylist [PERSON_NAME] [PERSON_NAME] [PERSON_NAME] [PERSON_NAME] [PERSON_…" at bounding box center [126, 245] width 57 height 14
select select "20524"
click at [98, 239] on select "Select Stylist [PERSON_NAME] [PERSON_NAME] [PERSON_NAME] [PERSON_NAME] [PERSON_…" at bounding box center [126, 245] width 57 height 14
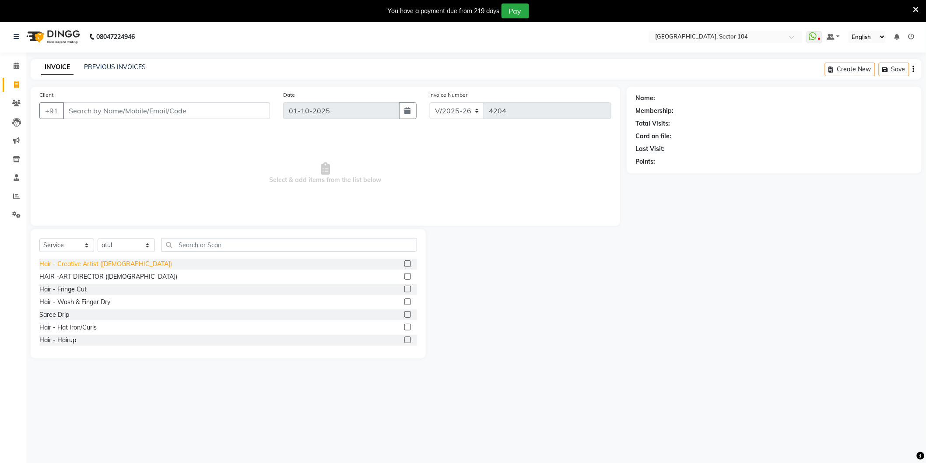
click at [115, 263] on div "Hair - Creative Artist ([DEMOGRAPHIC_DATA])" at bounding box center [105, 263] width 133 height 9
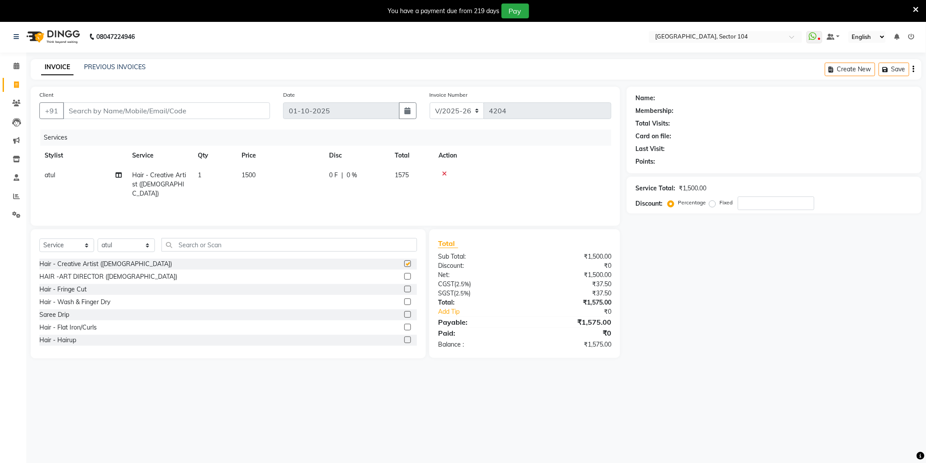
checkbox input "false"
click at [180, 108] on input "Client" at bounding box center [166, 110] width 207 height 17
type input "9"
type input "0"
type input "9953306049"
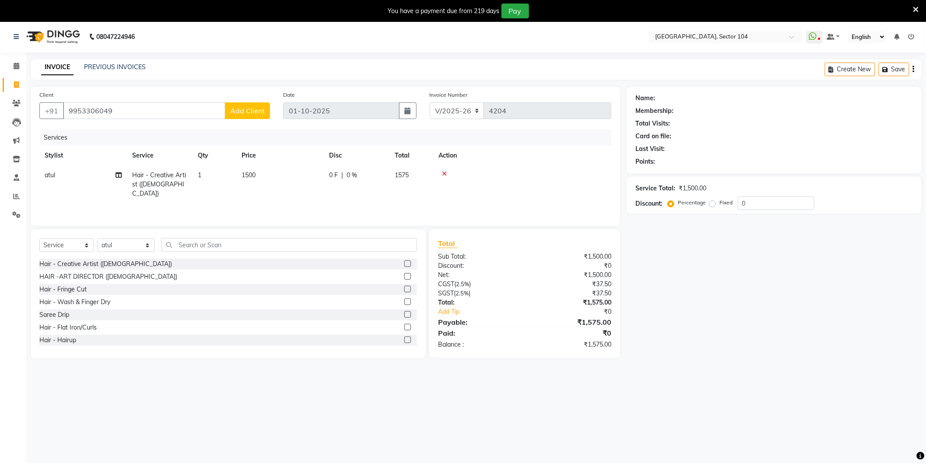
click at [251, 107] on span "Add Client" at bounding box center [247, 110] width 35 height 9
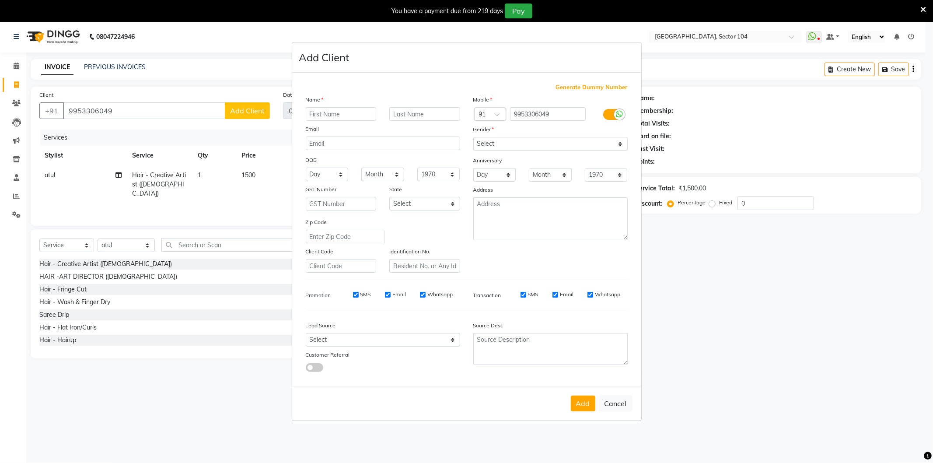
click at [340, 115] on input "text" at bounding box center [341, 114] width 71 height 14
type input "Anshu"
click at [495, 141] on select "Select Male Female Other Prefer Not To Say" at bounding box center [550, 144] width 154 height 14
select select "female"
click at [473, 137] on select "Select Male Female Other Prefer Not To Say" at bounding box center [550, 144] width 154 height 14
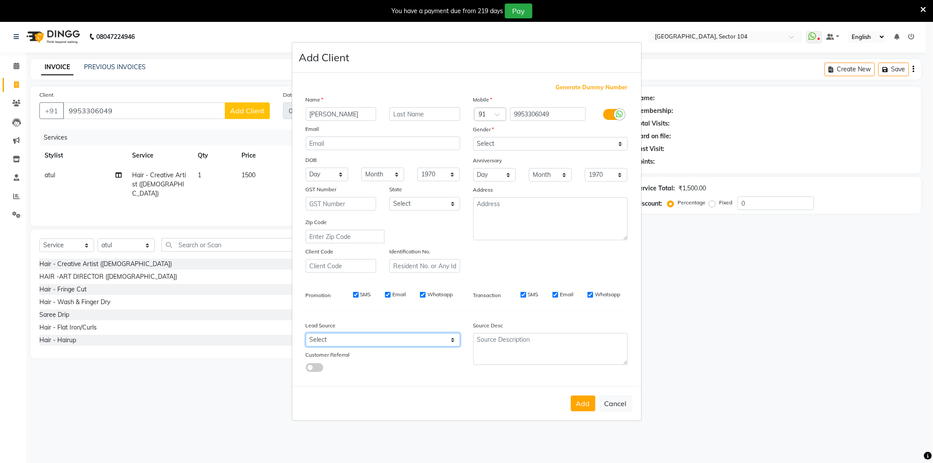
click at [380, 339] on select "Select Walk-in Referral Internet Friend Word of Mouth Advertisement Facebook Ju…" at bounding box center [383, 340] width 154 height 14
select select "28443"
click at [306, 333] on select "Select Walk-in Referral Internet Friend Word of Mouth Advertisement Facebook Ju…" at bounding box center [383, 340] width 154 height 14
click at [579, 401] on button "Add" at bounding box center [583, 403] width 24 height 16
select select
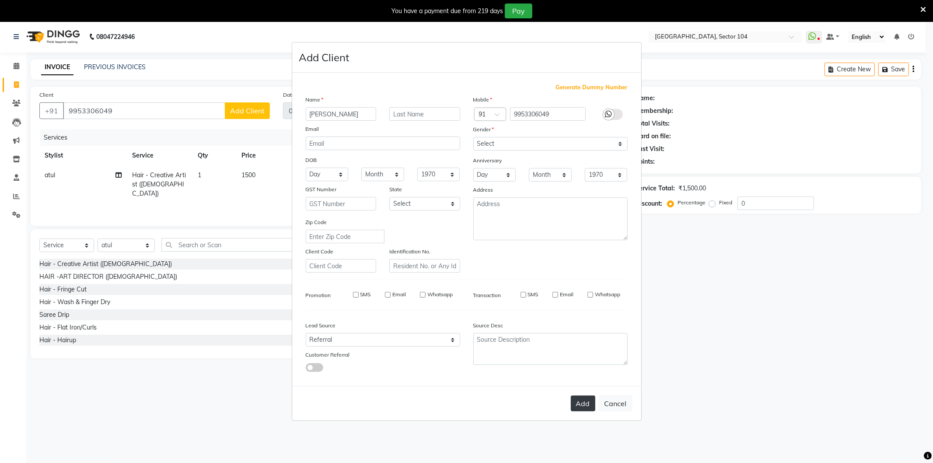
select select
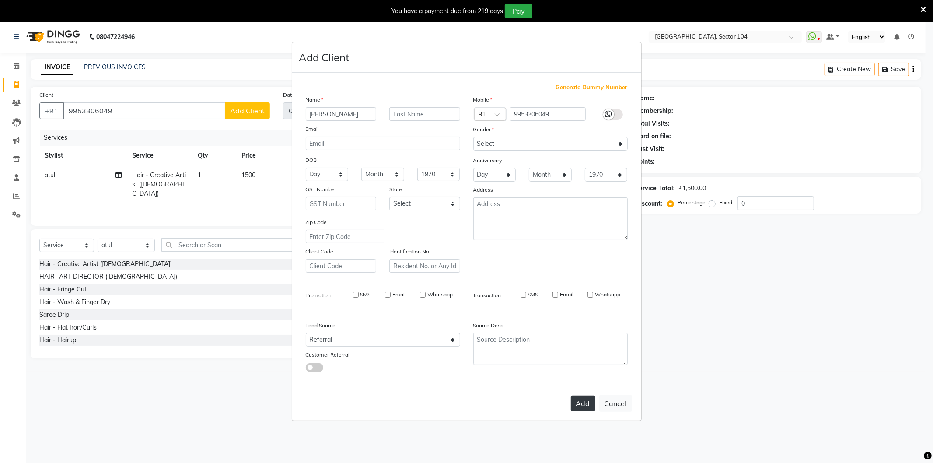
select select
checkbox input "false"
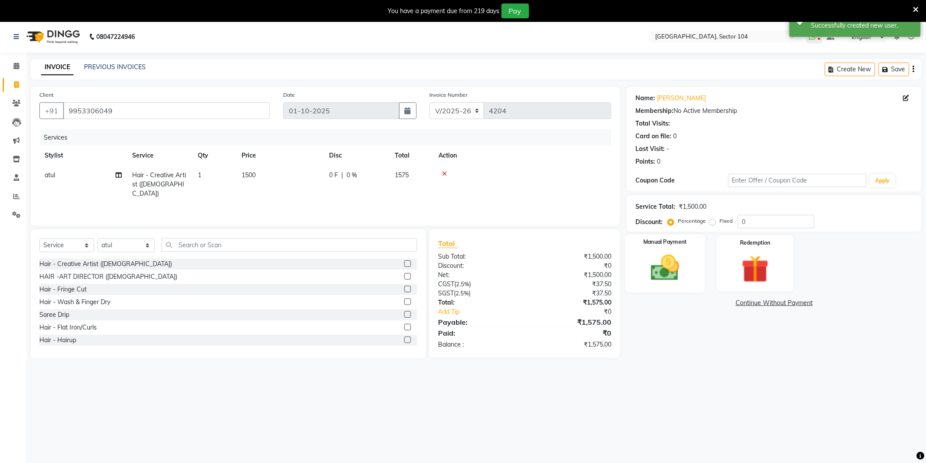
click at [665, 271] on img at bounding box center [665, 268] width 46 height 33
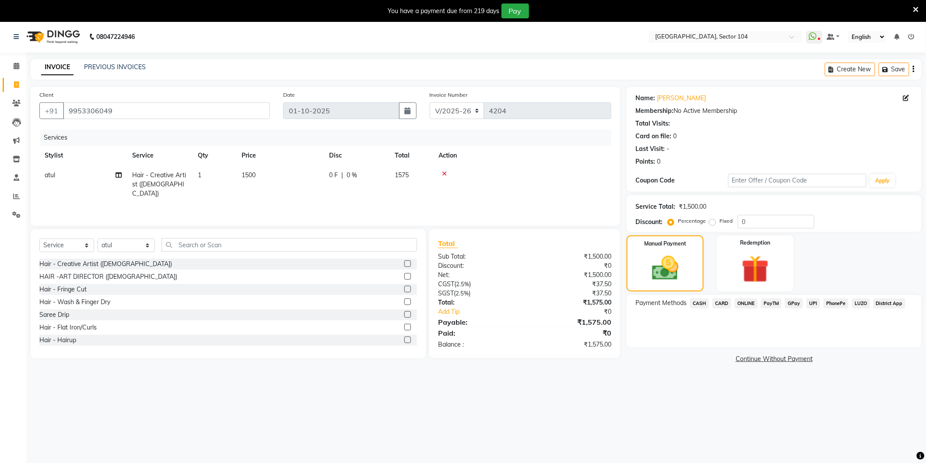
click at [745, 305] on span "ONLINE" at bounding box center [745, 303] width 23 height 10
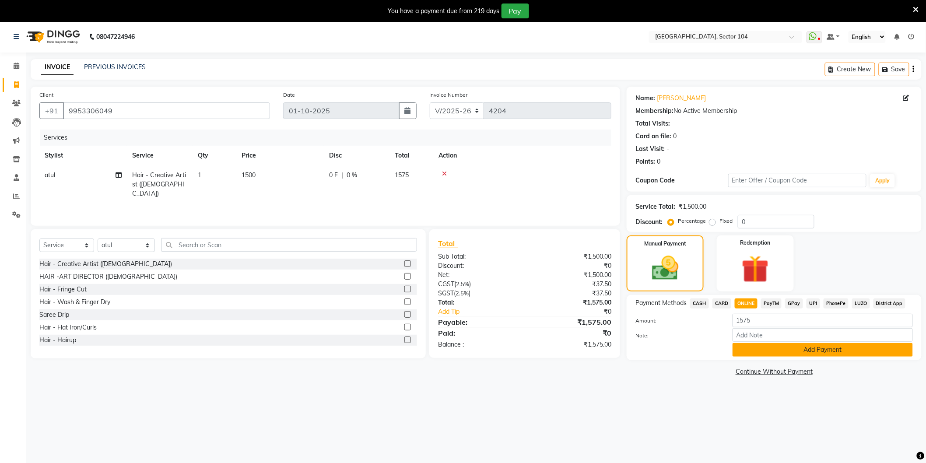
click at [777, 348] on button "Add Payment" at bounding box center [822, 350] width 180 height 14
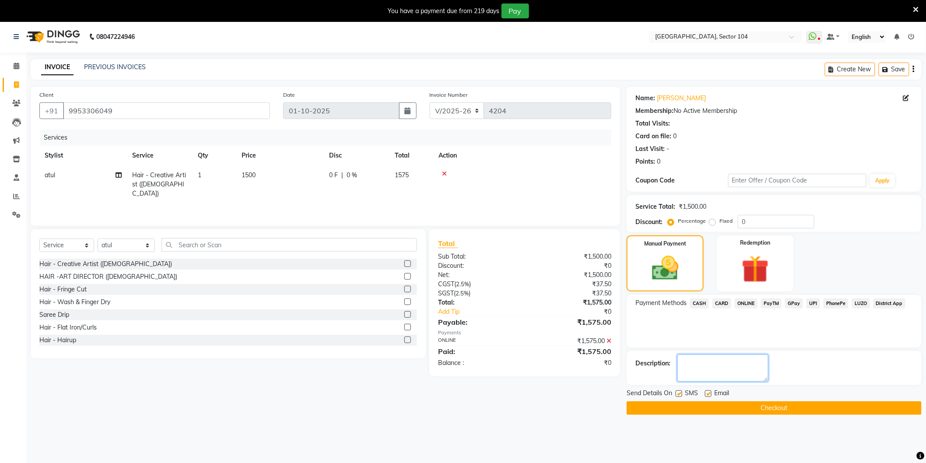
click at [763, 358] on textarea at bounding box center [722, 367] width 91 height 27
click at [757, 360] on textarea at bounding box center [722, 367] width 91 height 27
click at [741, 405] on button "Checkout" at bounding box center [773, 408] width 295 height 14
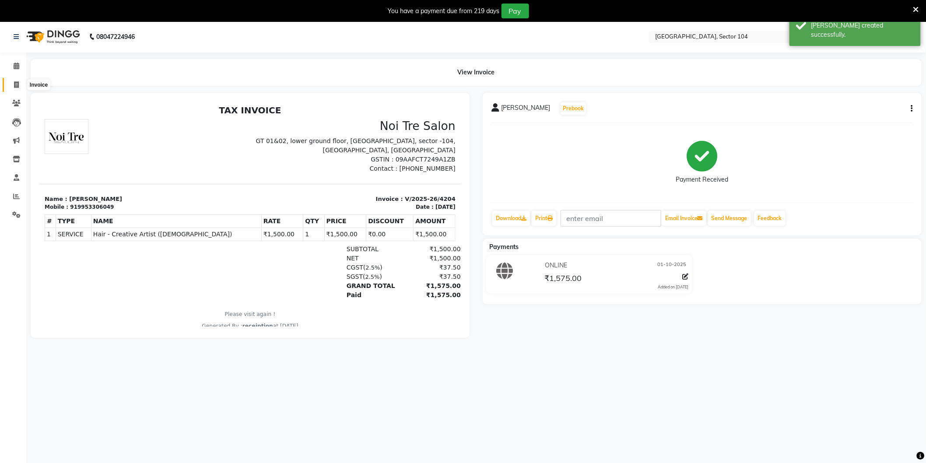
click at [16, 84] on icon at bounding box center [16, 84] width 5 height 7
select select "4009"
select select "service"
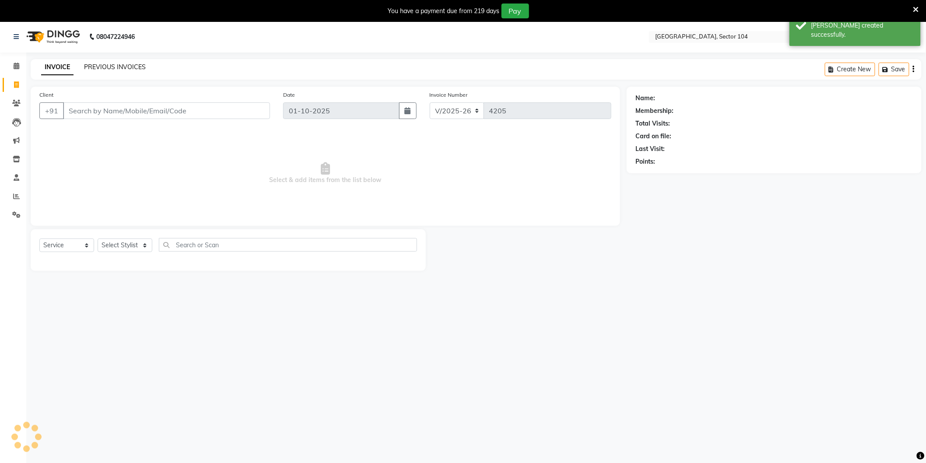
click at [106, 67] on link "PREVIOUS INVOICES" at bounding box center [115, 67] width 62 height 8
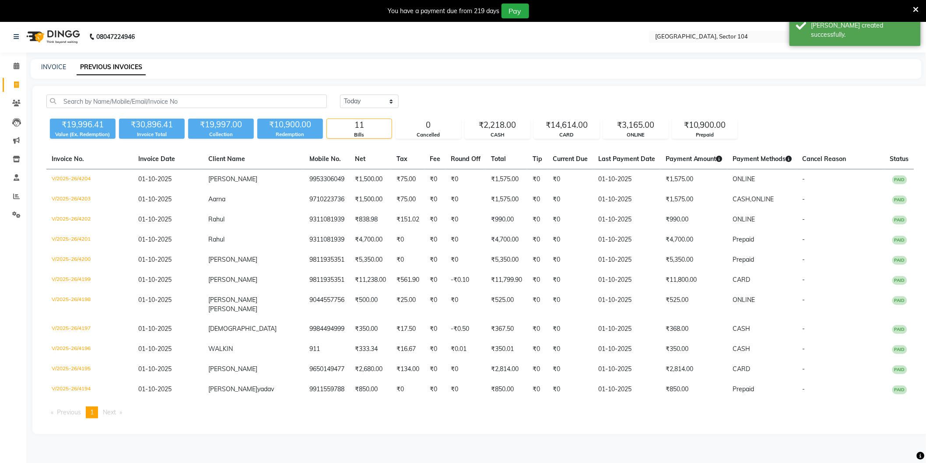
click at [61, 63] on div "INVOICE" at bounding box center [53, 67] width 25 height 9
click at [60, 64] on link "INVOICE" at bounding box center [53, 67] width 25 height 8
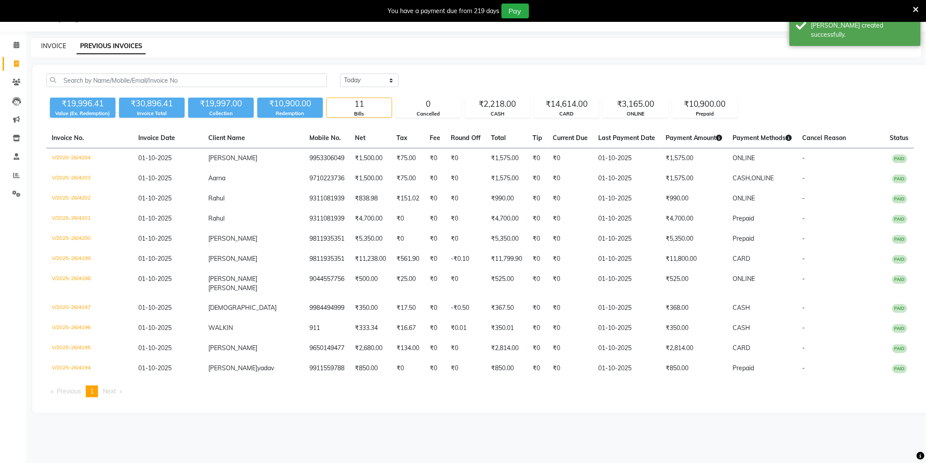
select select "4009"
select select "service"
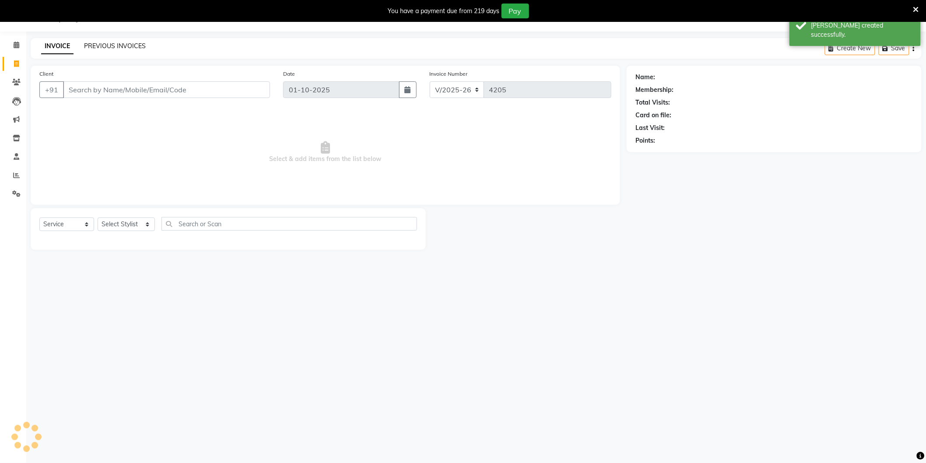
click at [125, 42] on link "PREVIOUS INVOICES" at bounding box center [115, 46] width 62 height 8
